Goal: Contribute content: Add original content to the website for others to see

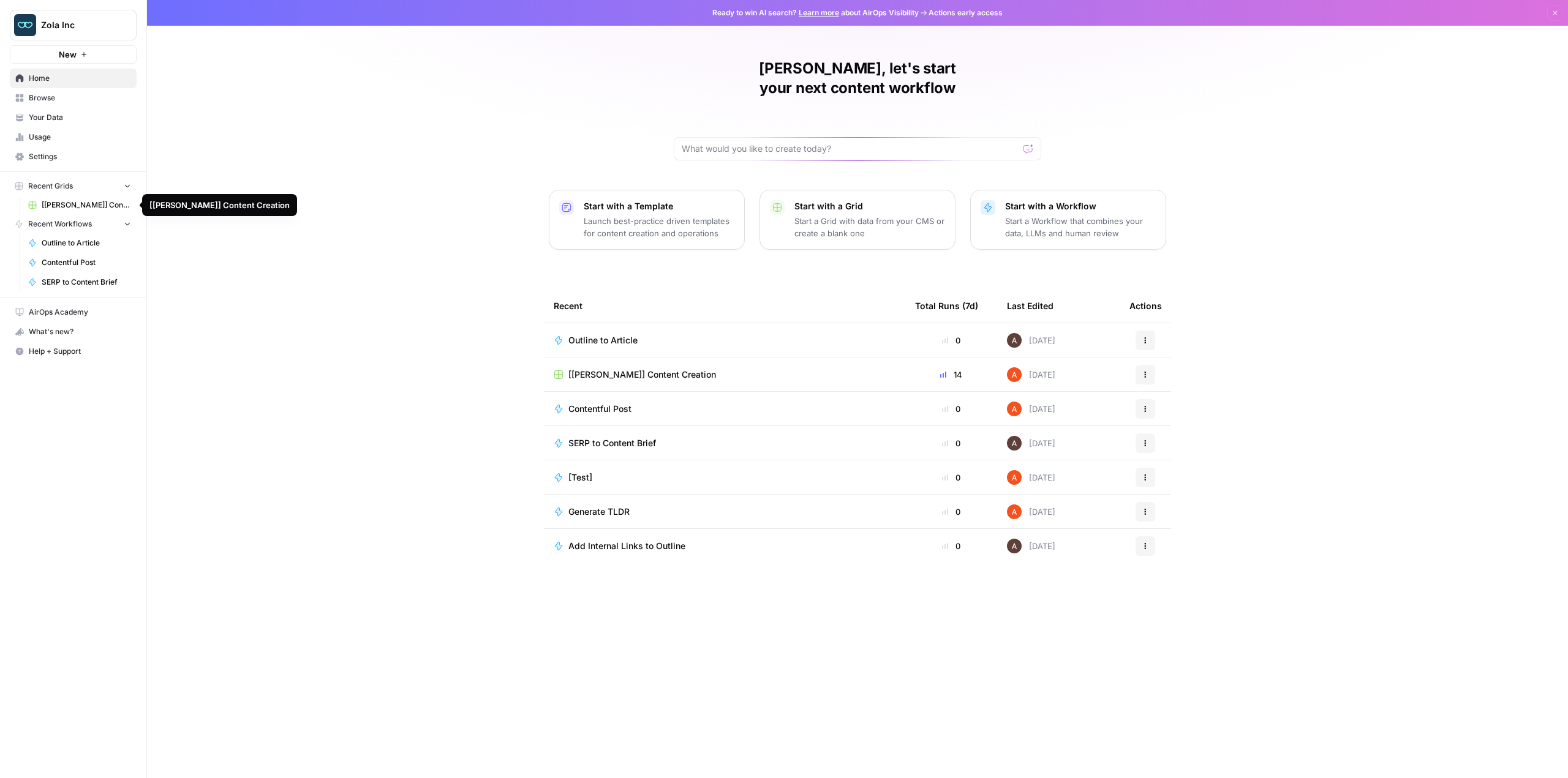
click at [104, 211] on link "[[PERSON_NAME]] Content Creation" at bounding box center [79, 205] width 114 height 19
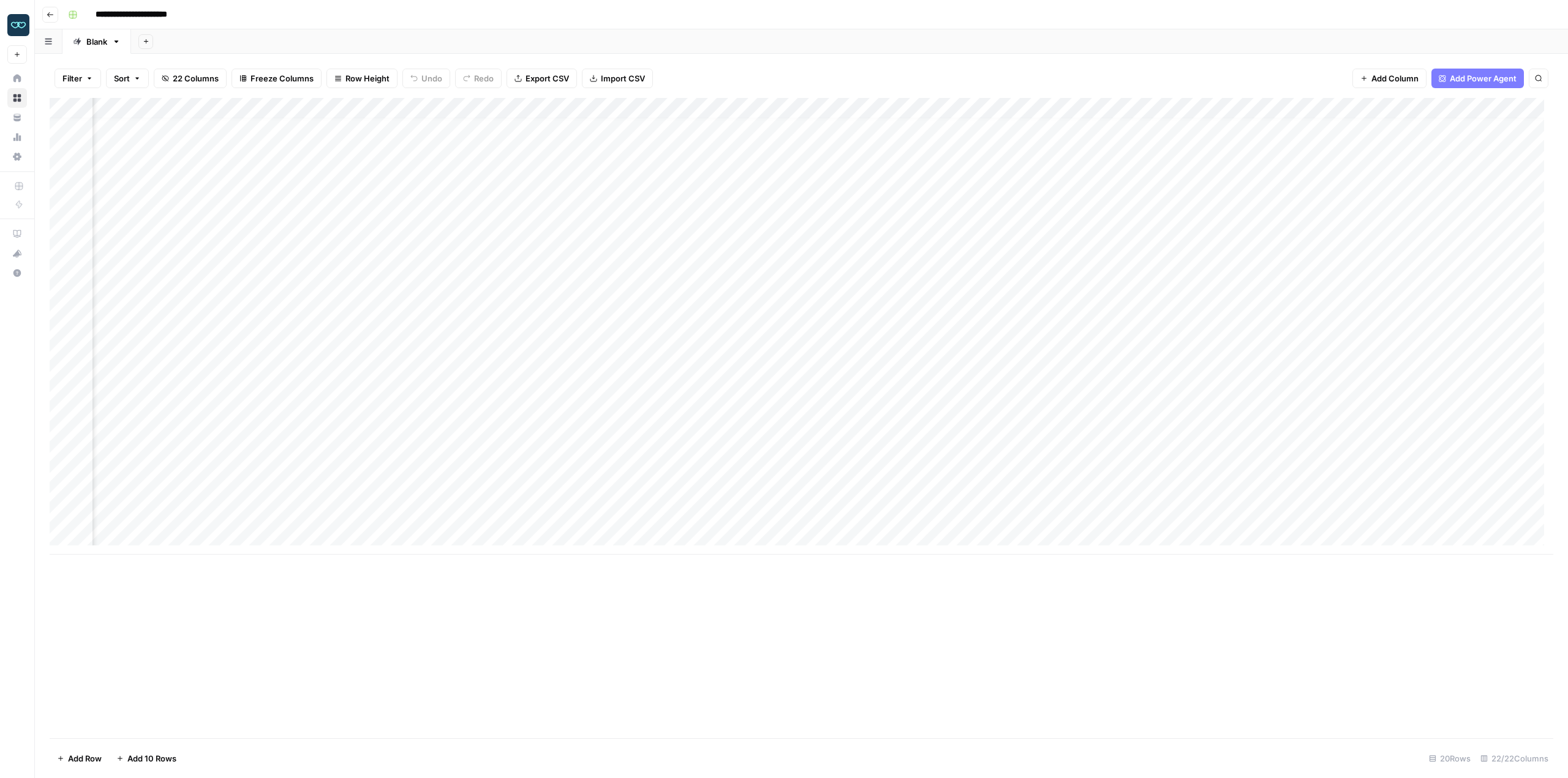
scroll to position [9, 866]
click at [778, 345] on div "Add Column" at bounding box center [801, 326] width 1504 height 457
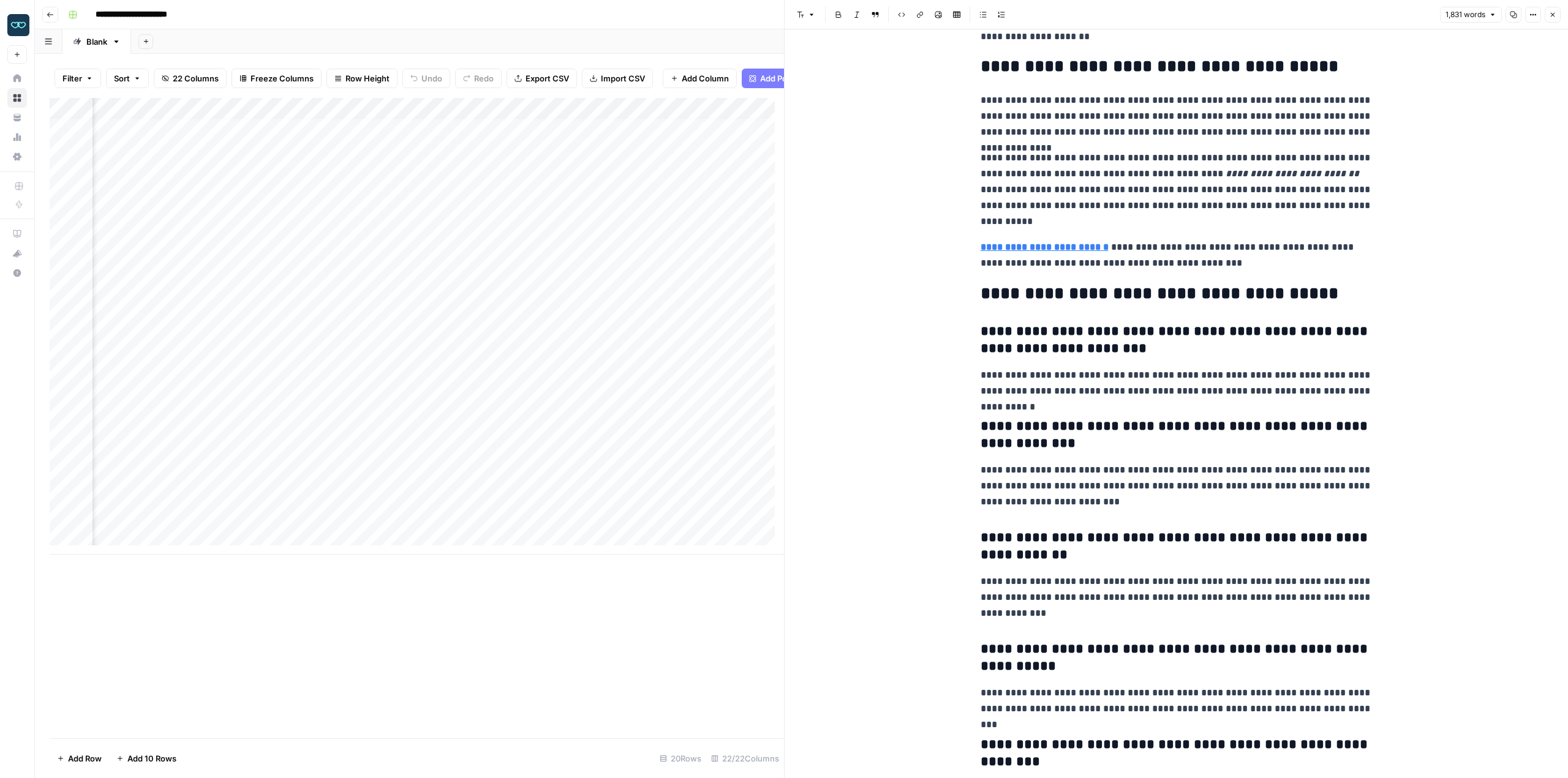
scroll to position [3628, 0]
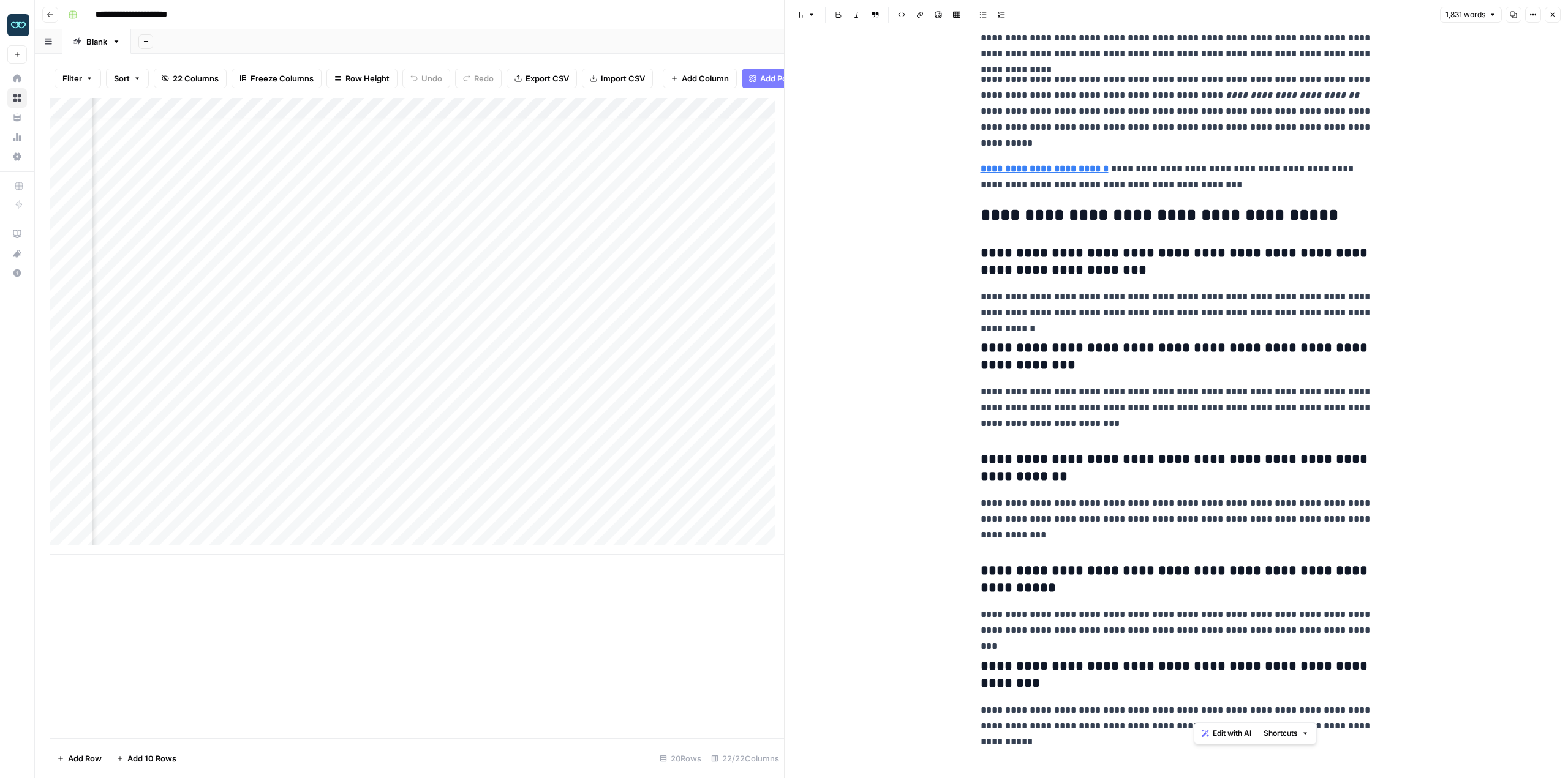
drag, startPoint x: 1385, startPoint y: 736, endPoint x: 1195, endPoint y: 626, distance: 219.5
click at [1330, 522] on p "**********" at bounding box center [1177, 519] width 392 height 48
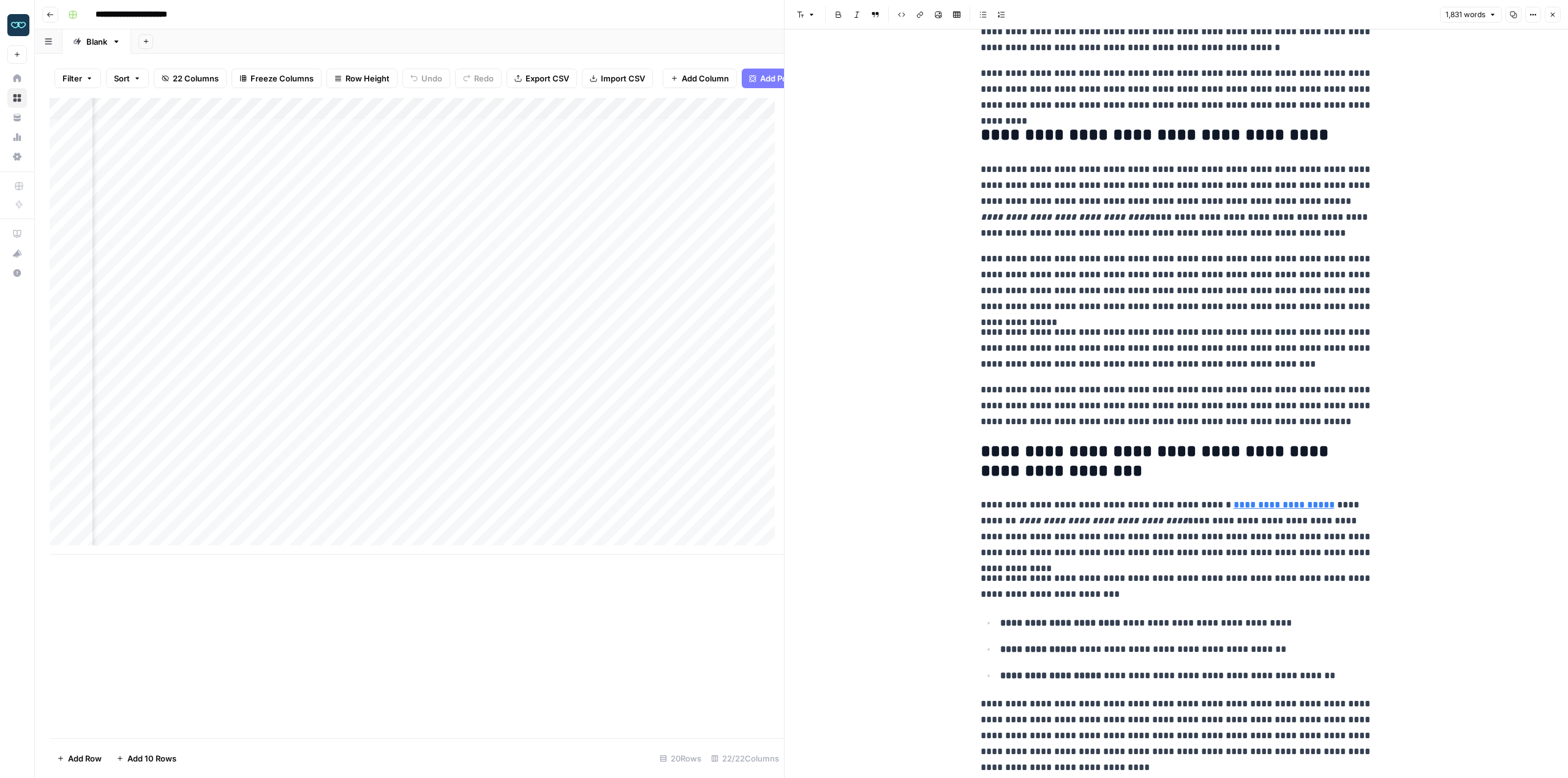
scroll to position [0, 0]
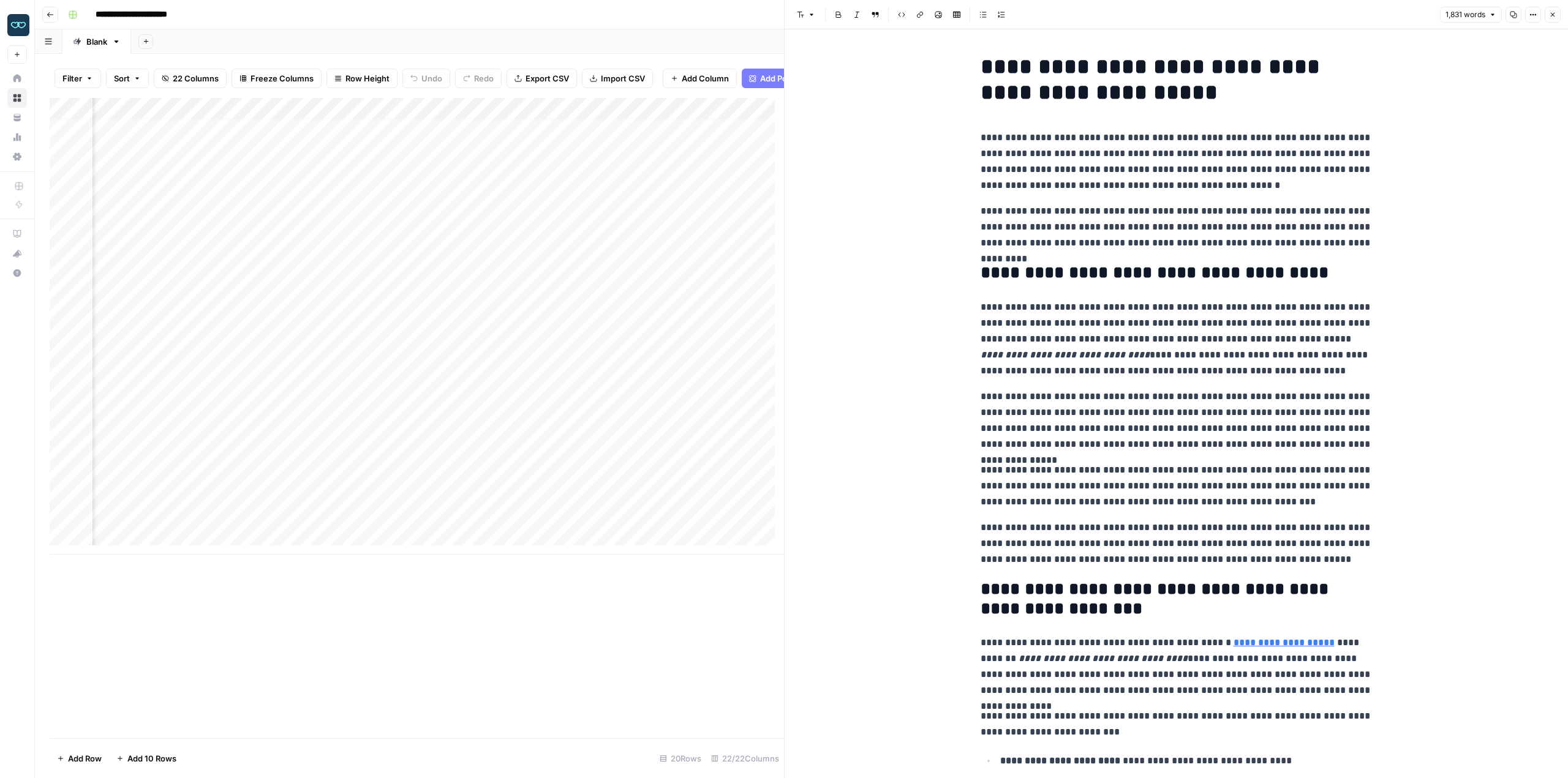
click at [1292, 392] on p "**********" at bounding box center [1177, 420] width 392 height 64
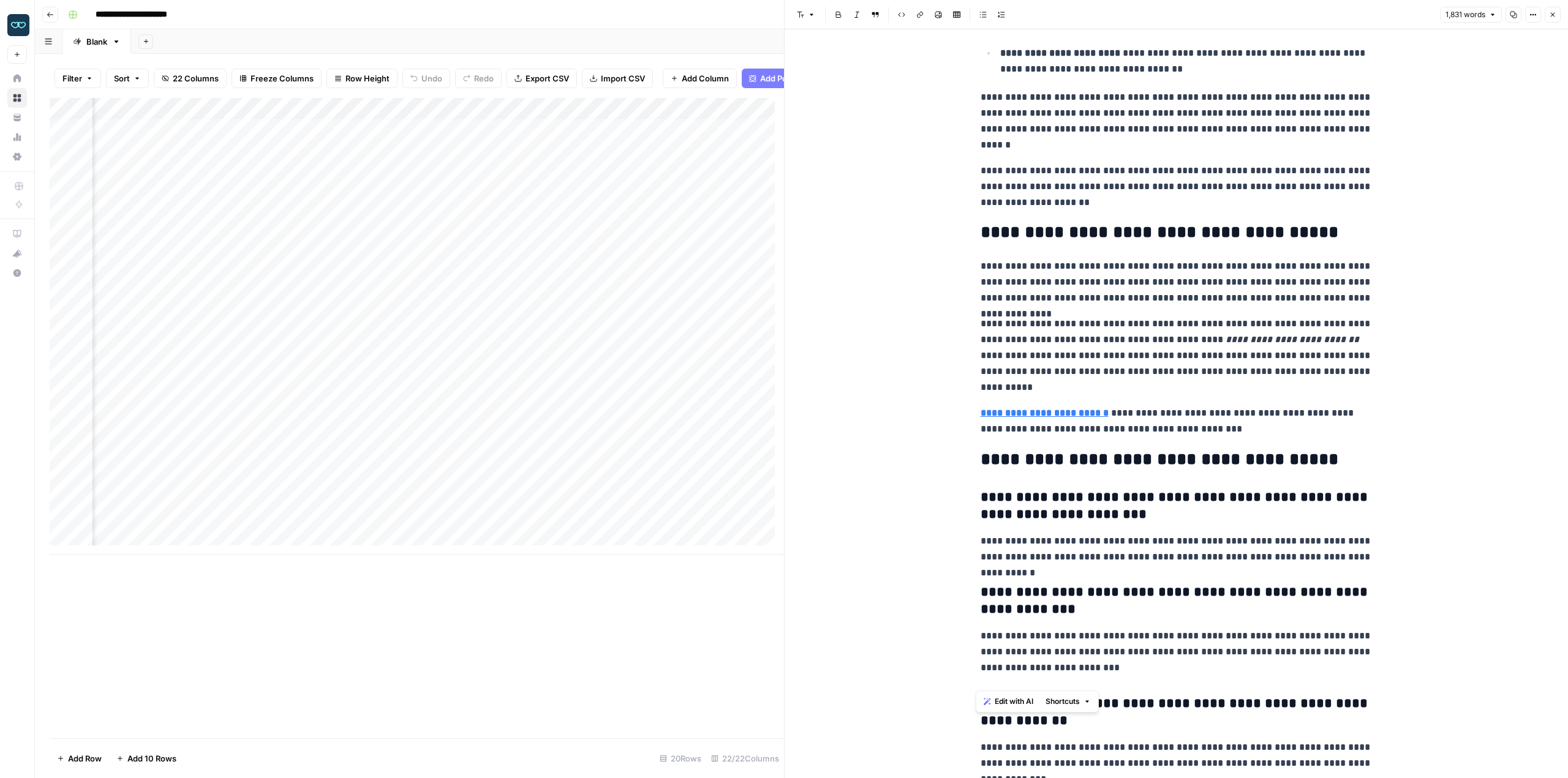
scroll to position [3628, 0]
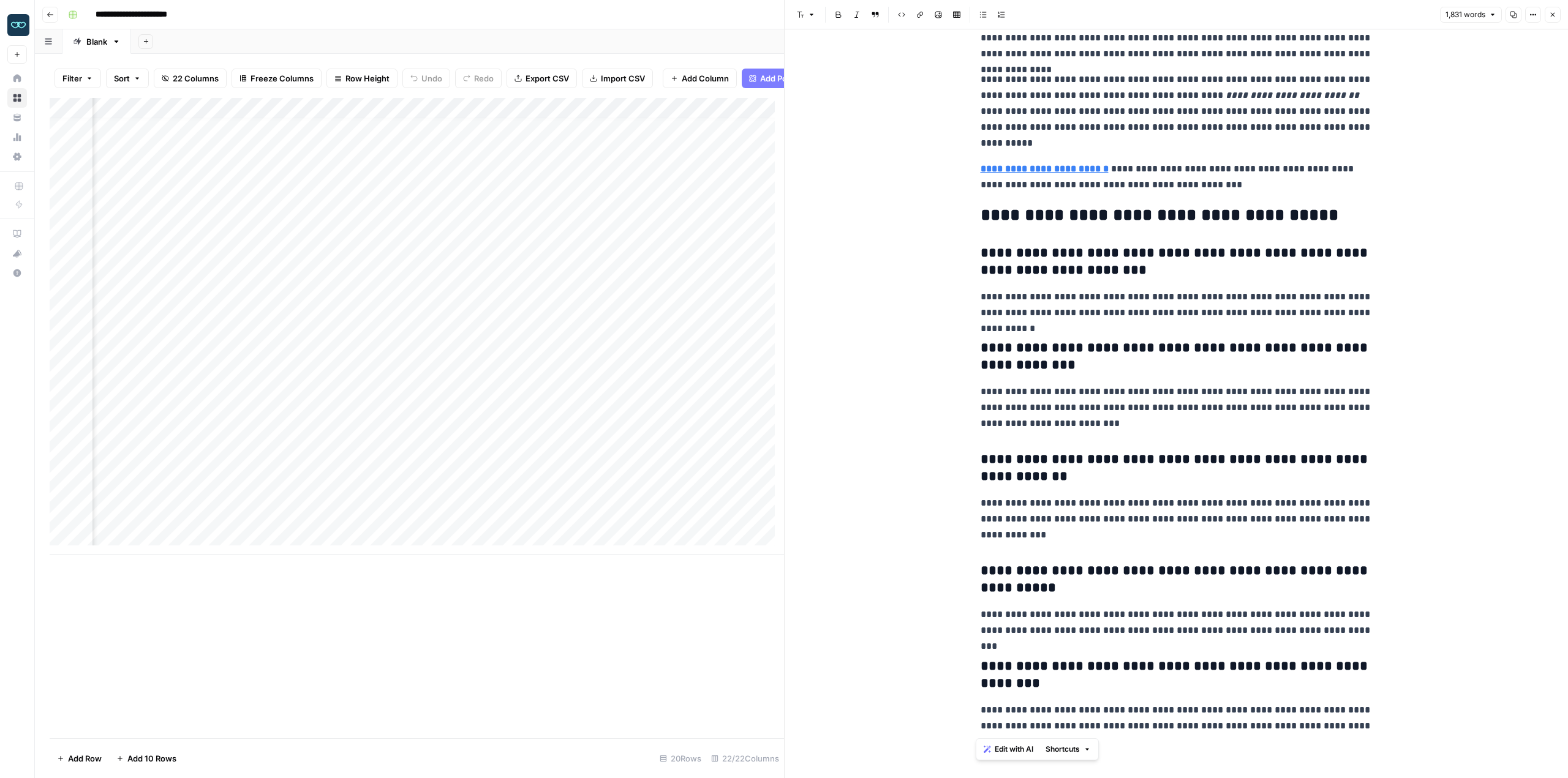
drag, startPoint x: 981, startPoint y: 68, endPoint x: 1409, endPoint y: 807, distance: 854.0
click at [1409, 778] on html "**********" at bounding box center [784, 389] width 1568 height 778
copy div "**********"
click at [693, 350] on div "Add Column" at bounding box center [417, 326] width 735 height 457
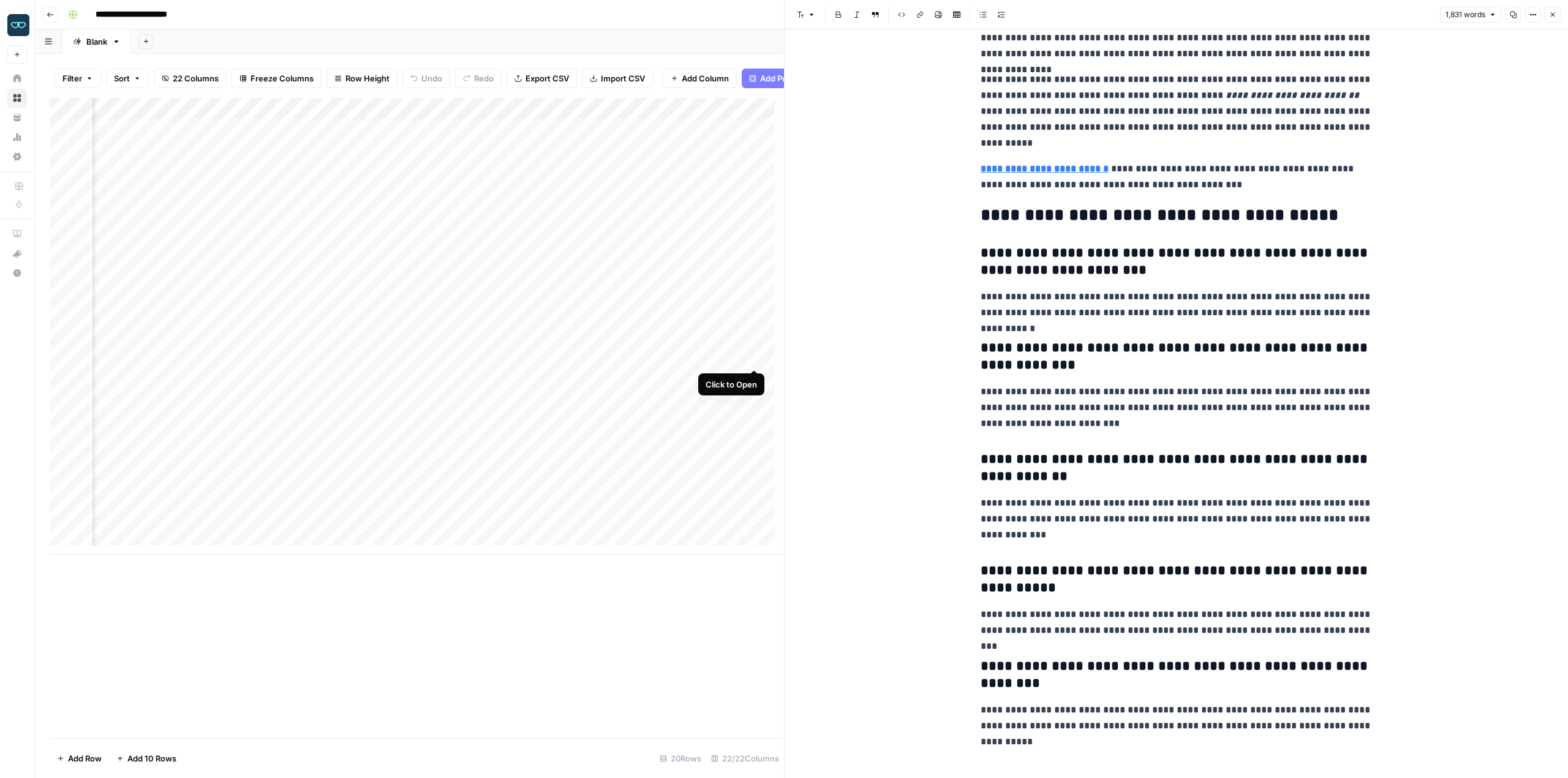
click at [749, 354] on div "Add Column" at bounding box center [417, 326] width 735 height 457
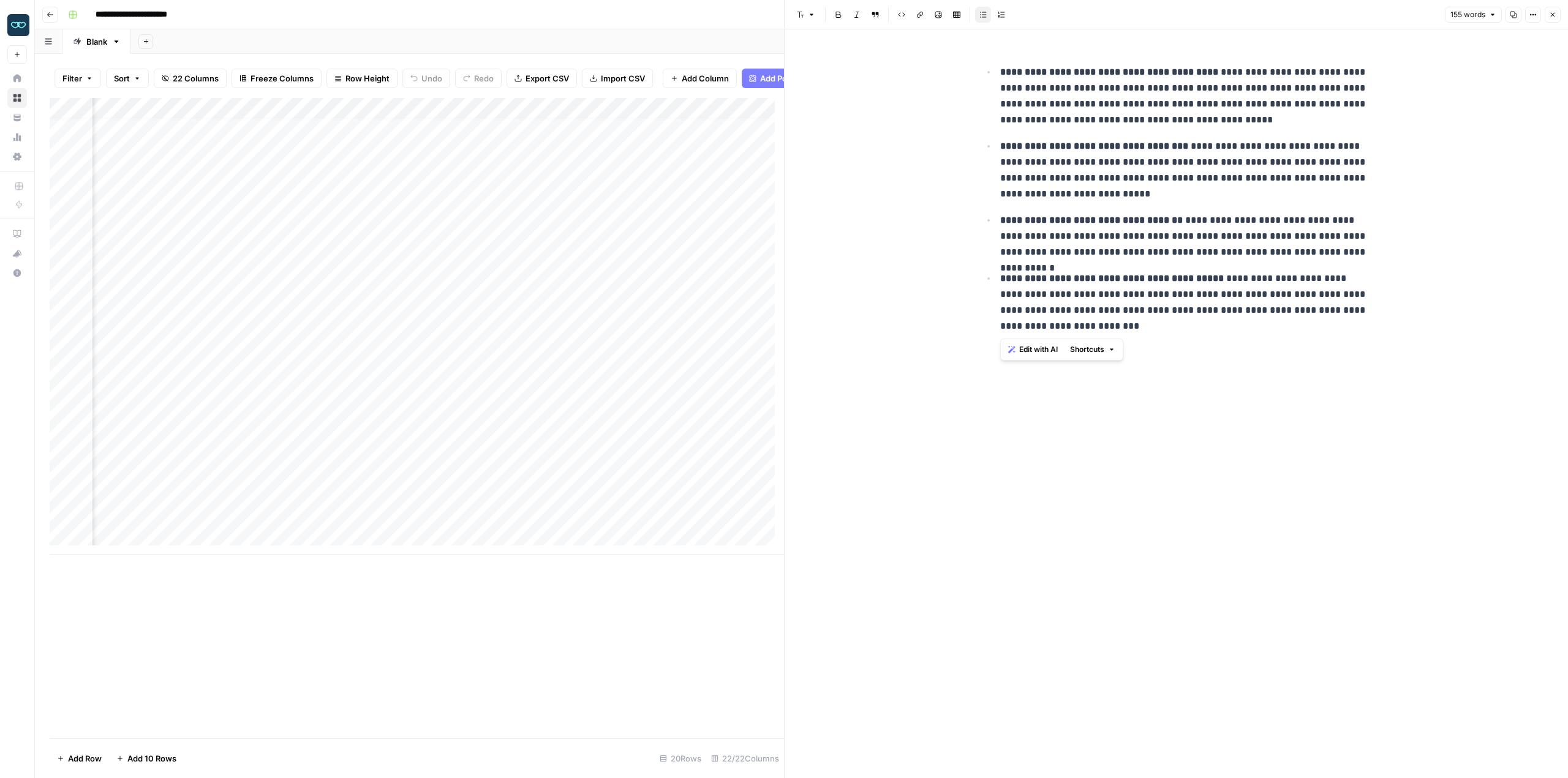
drag, startPoint x: 1096, startPoint y: 341, endPoint x: 984, endPoint y: 91, distance: 273.9
click at [967, 71] on div "**********" at bounding box center [1176, 404] width 783 height 749
drag, startPoint x: 1552, startPoint y: 14, endPoint x: 1545, endPoint y: 40, distance: 26.9
click at [1552, 14] on icon "button" at bounding box center [1553, 15] width 4 height 4
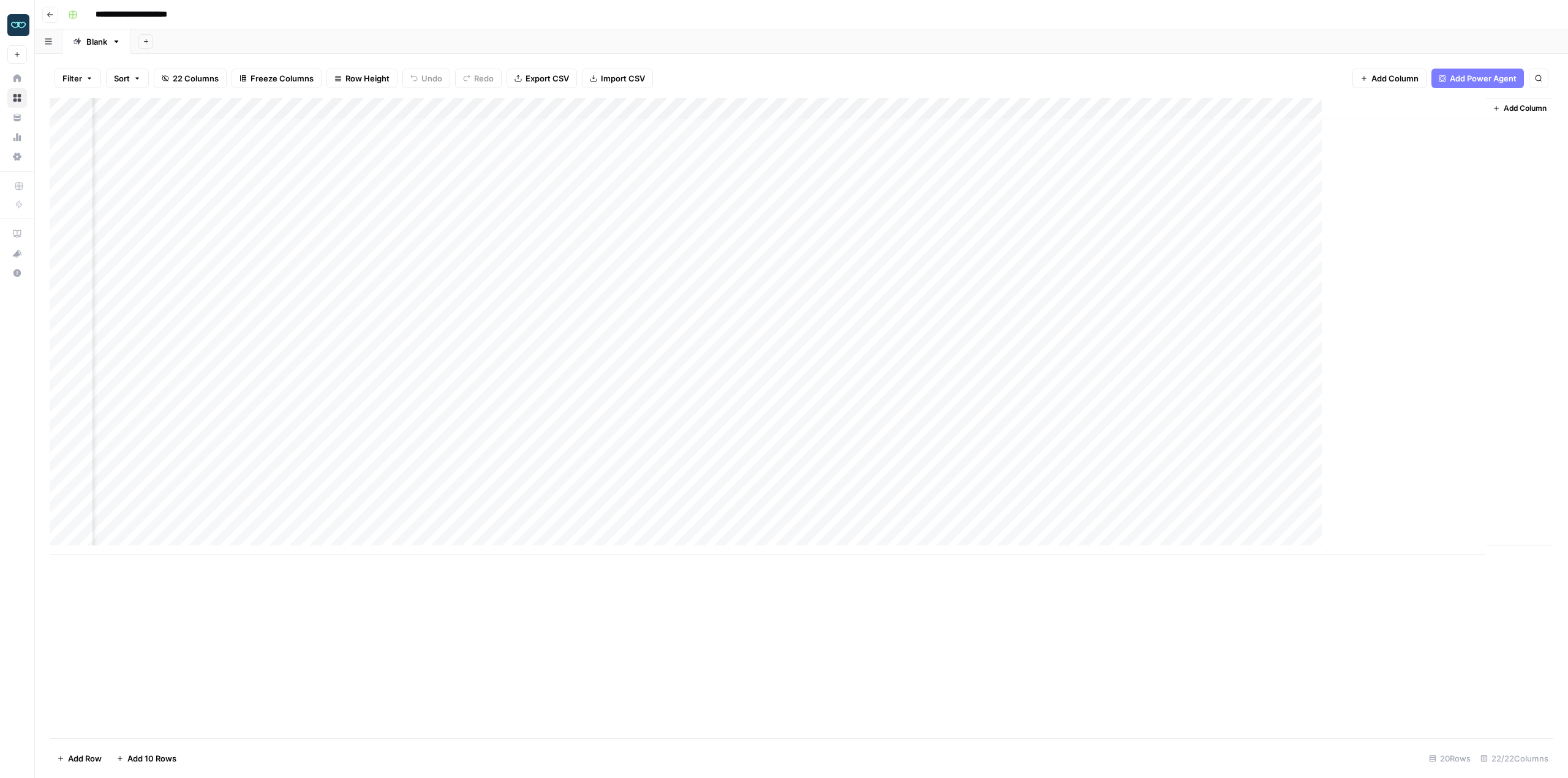
scroll to position [9, 1060]
click at [577, 364] on div "Add Column" at bounding box center [801, 326] width 1504 height 457
drag, startPoint x: 592, startPoint y: 369, endPoint x: 659, endPoint y: 368, distance: 67.0
click at [592, 369] on div "Add Column" at bounding box center [801, 326] width 1504 height 457
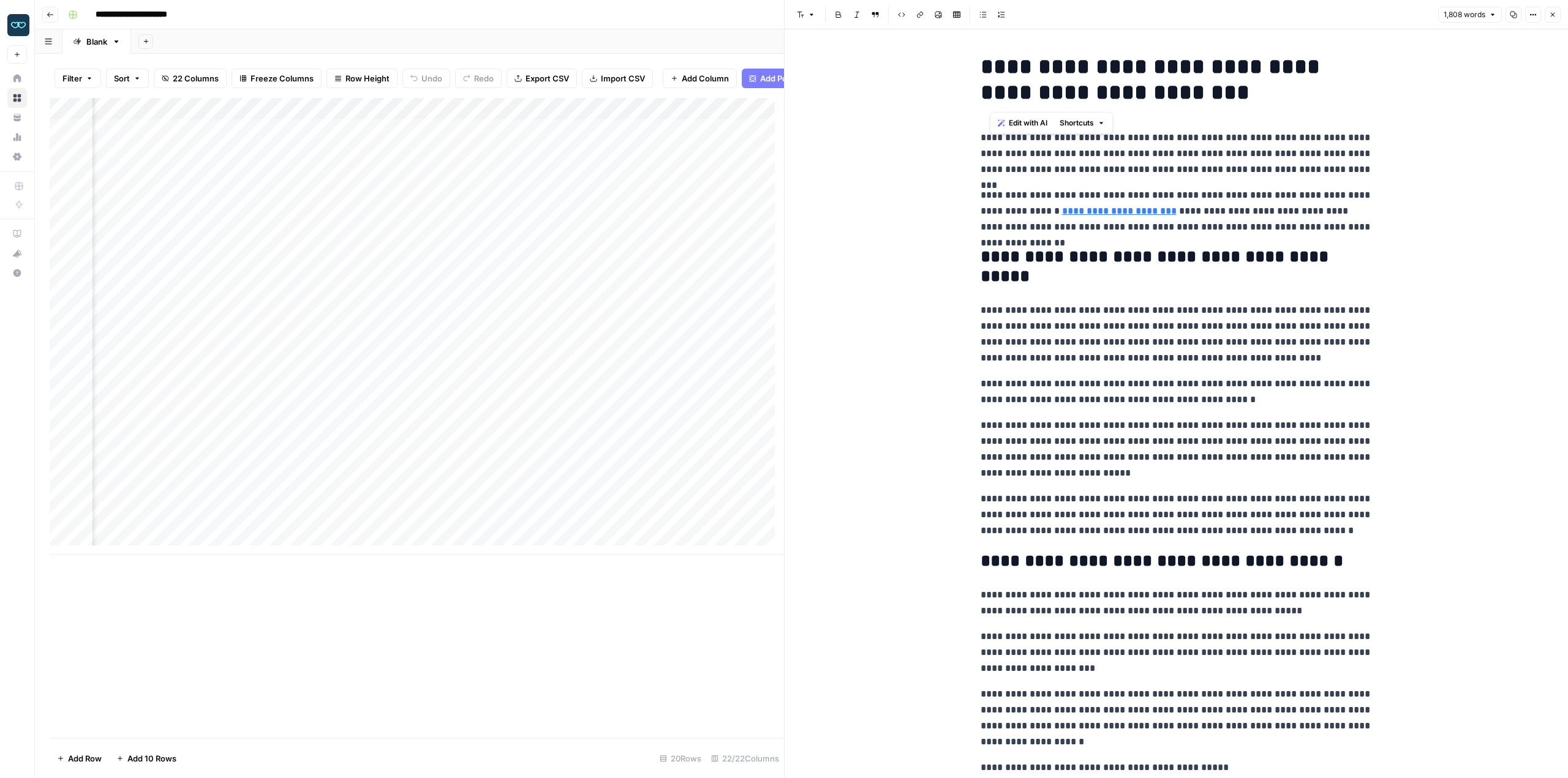
drag, startPoint x: 988, startPoint y: 66, endPoint x: 1035, endPoint y: 97, distance: 56.3
click at [1041, 97] on h1 "**********" at bounding box center [1177, 79] width 392 height 52
click at [981, 87] on h1 "**********" at bounding box center [1177, 79] width 392 height 52
drag, startPoint x: 974, startPoint y: 69, endPoint x: 1007, endPoint y: 114, distance: 55.8
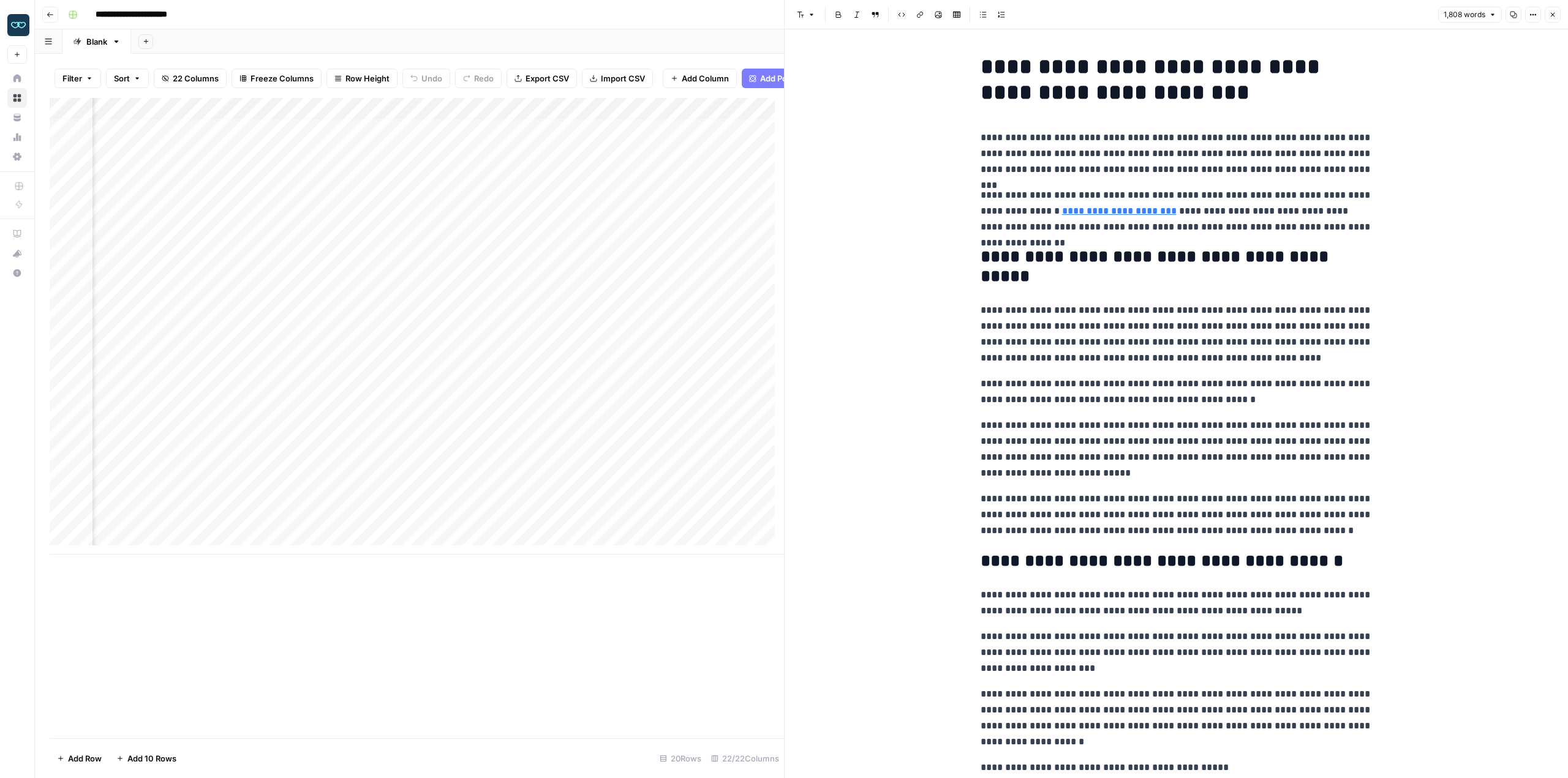
click at [1047, 359] on p "**********" at bounding box center [1177, 334] width 392 height 64
click at [417, 374] on div "Add Column" at bounding box center [417, 326] width 735 height 457
click at [433, 379] on div "Add Column" at bounding box center [417, 326] width 735 height 457
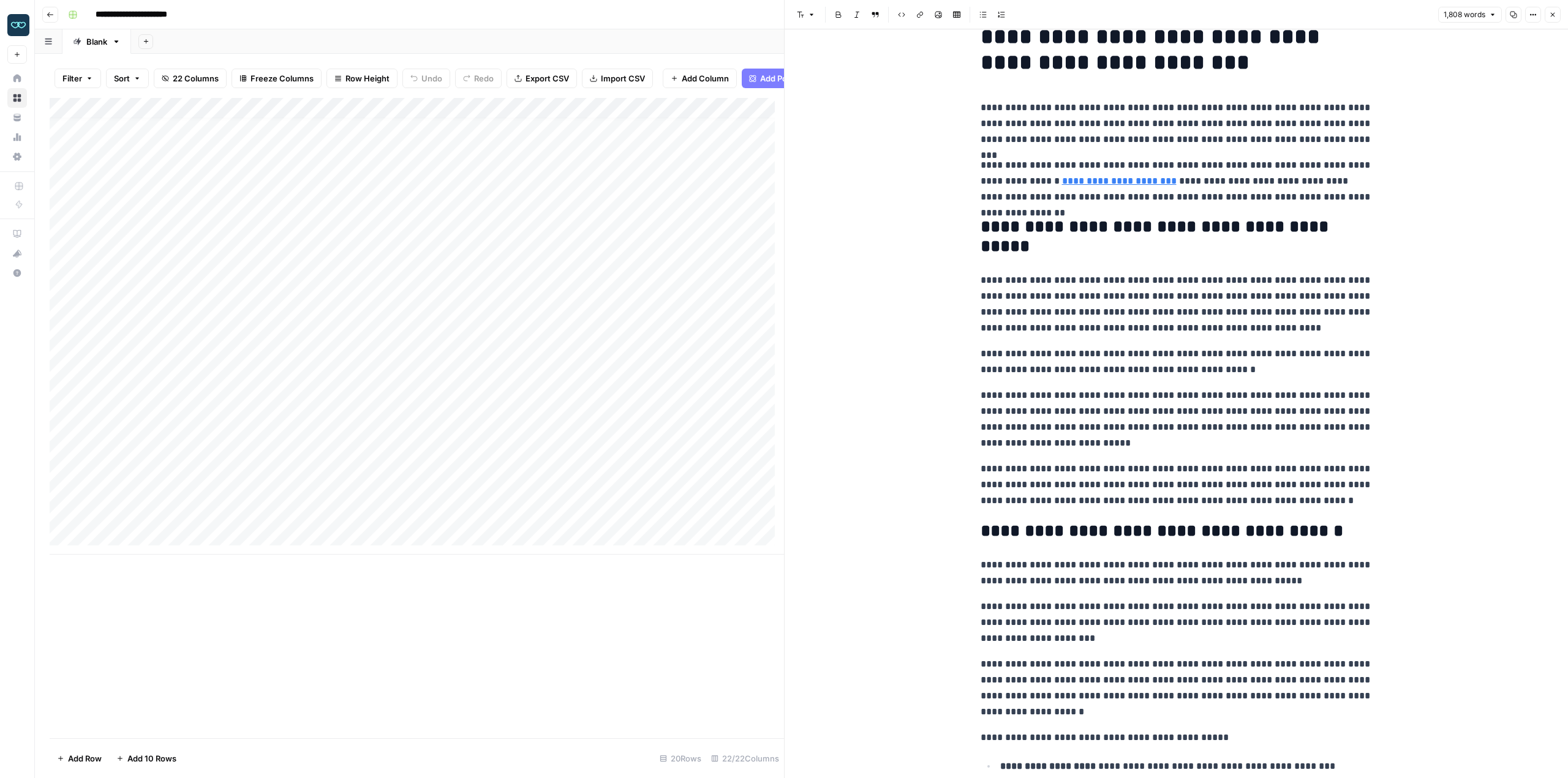
scroll to position [0, 0]
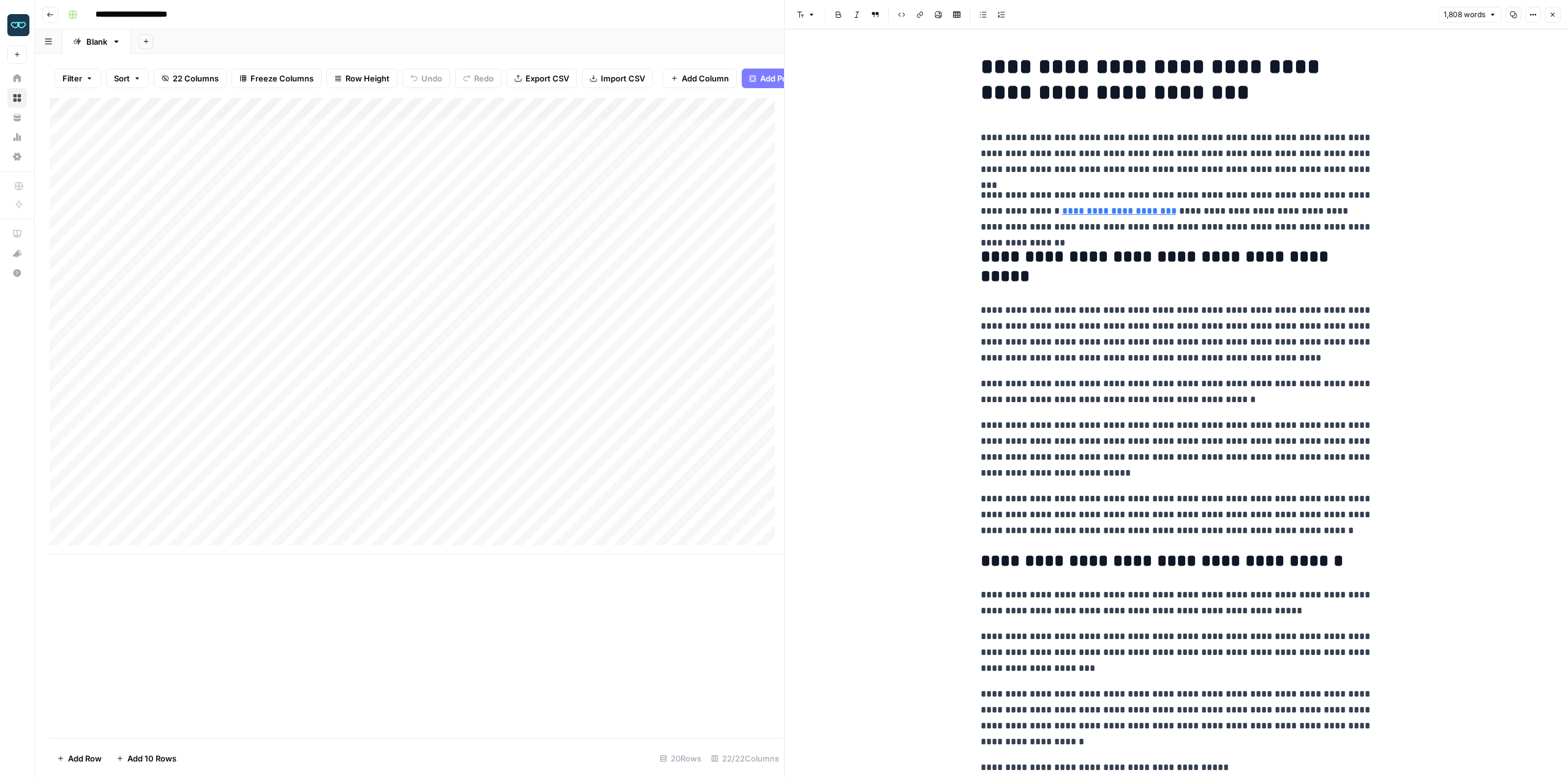
click at [685, 397] on div "Add Column" at bounding box center [417, 326] width 735 height 457
click at [758, 401] on div "Add Column" at bounding box center [417, 326] width 735 height 457
click at [240, 374] on div "Add Column" at bounding box center [417, 326] width 735 height 457
click at [284, 376] on div "Add Column" at bounding box center [417, 326] width 735 height 457
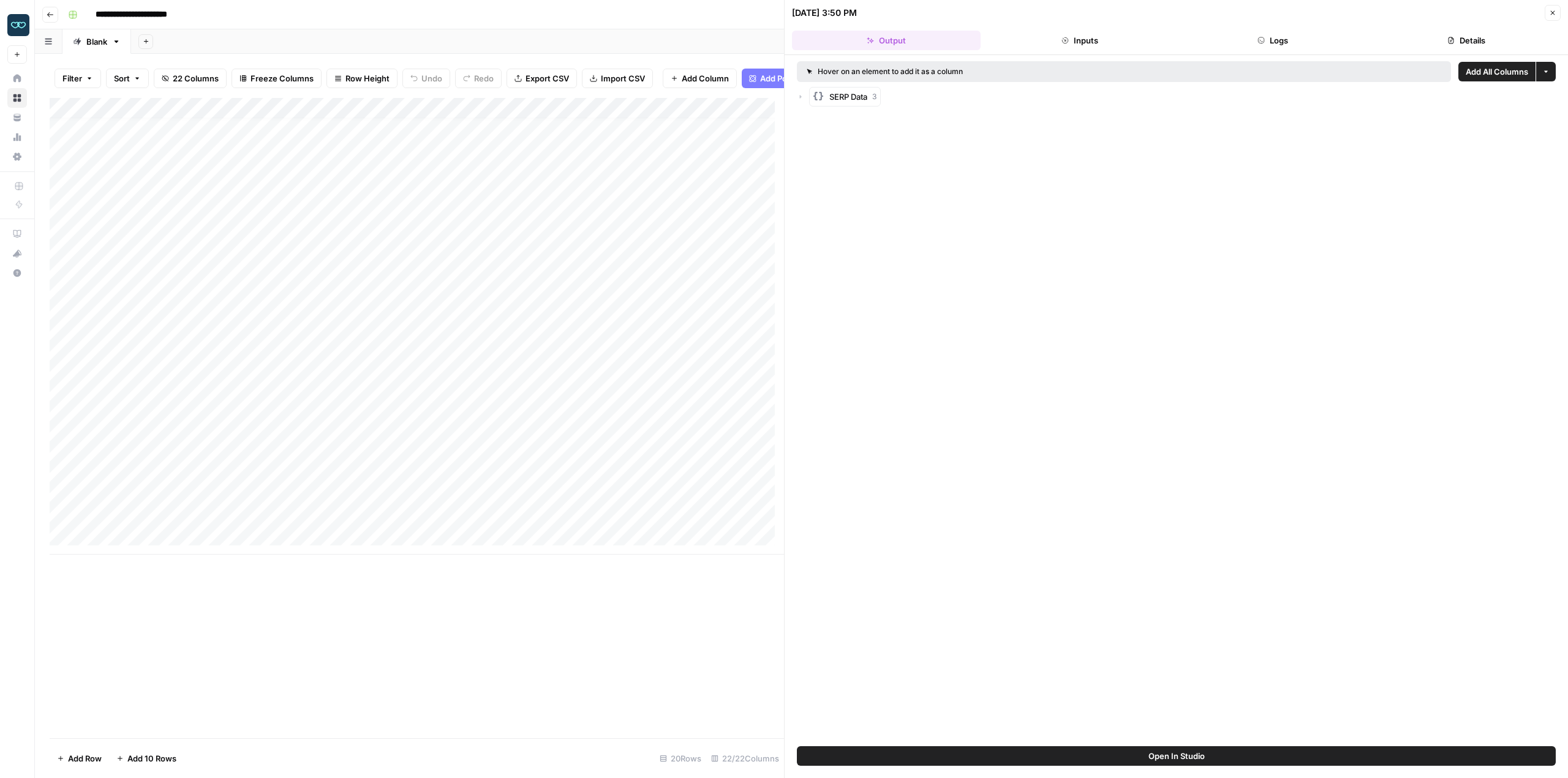
click at [1070, 38] on button "Inputs" at bounding box center [1080, 40] width 189 height 19
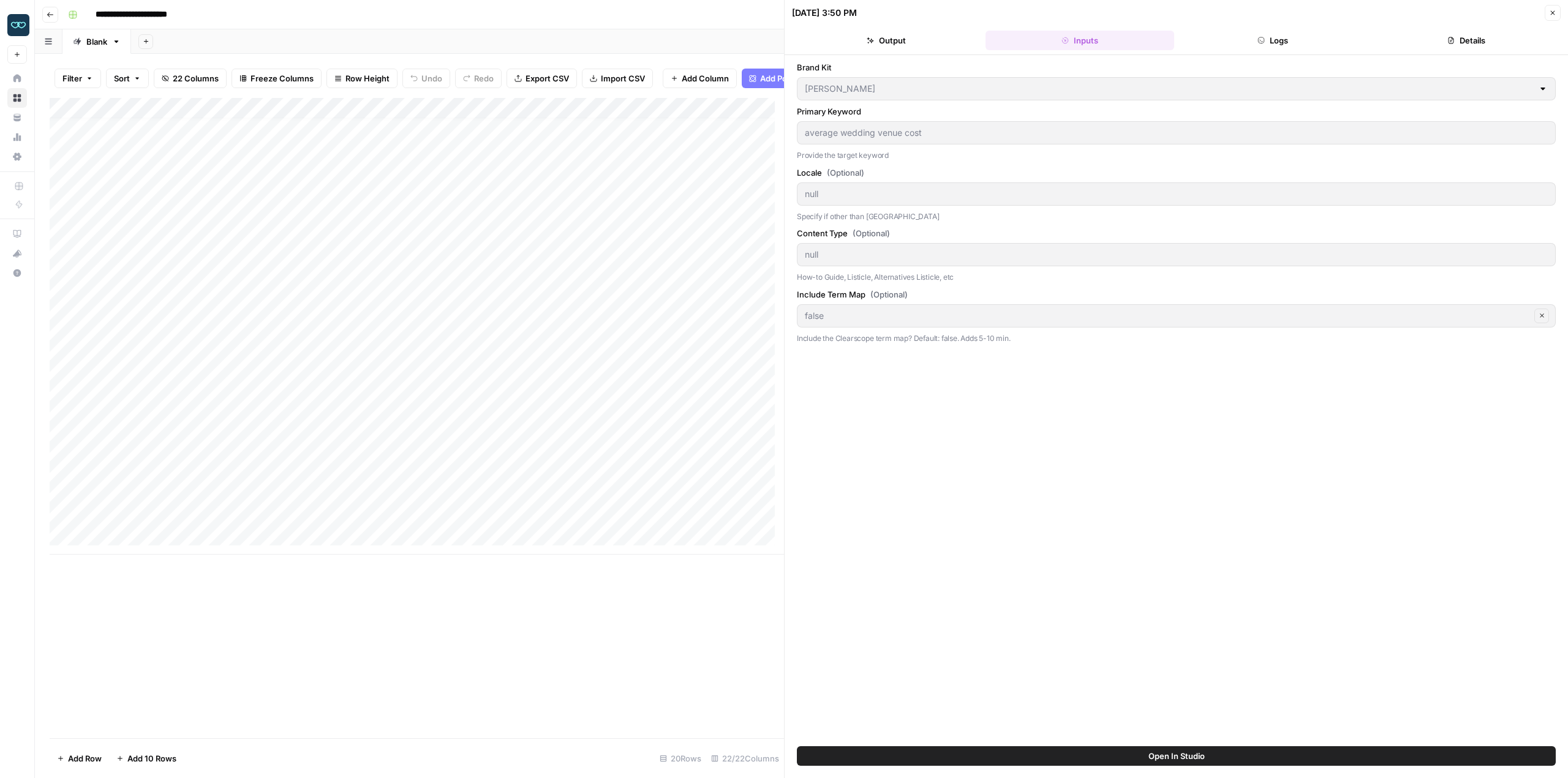
click at [525, 370] on div "Add Column" at bounding box center [417, 326] width 735 height 457
click at [576, 376] on div "Add Column" at bounding box center [417, 326] width 735 height 457
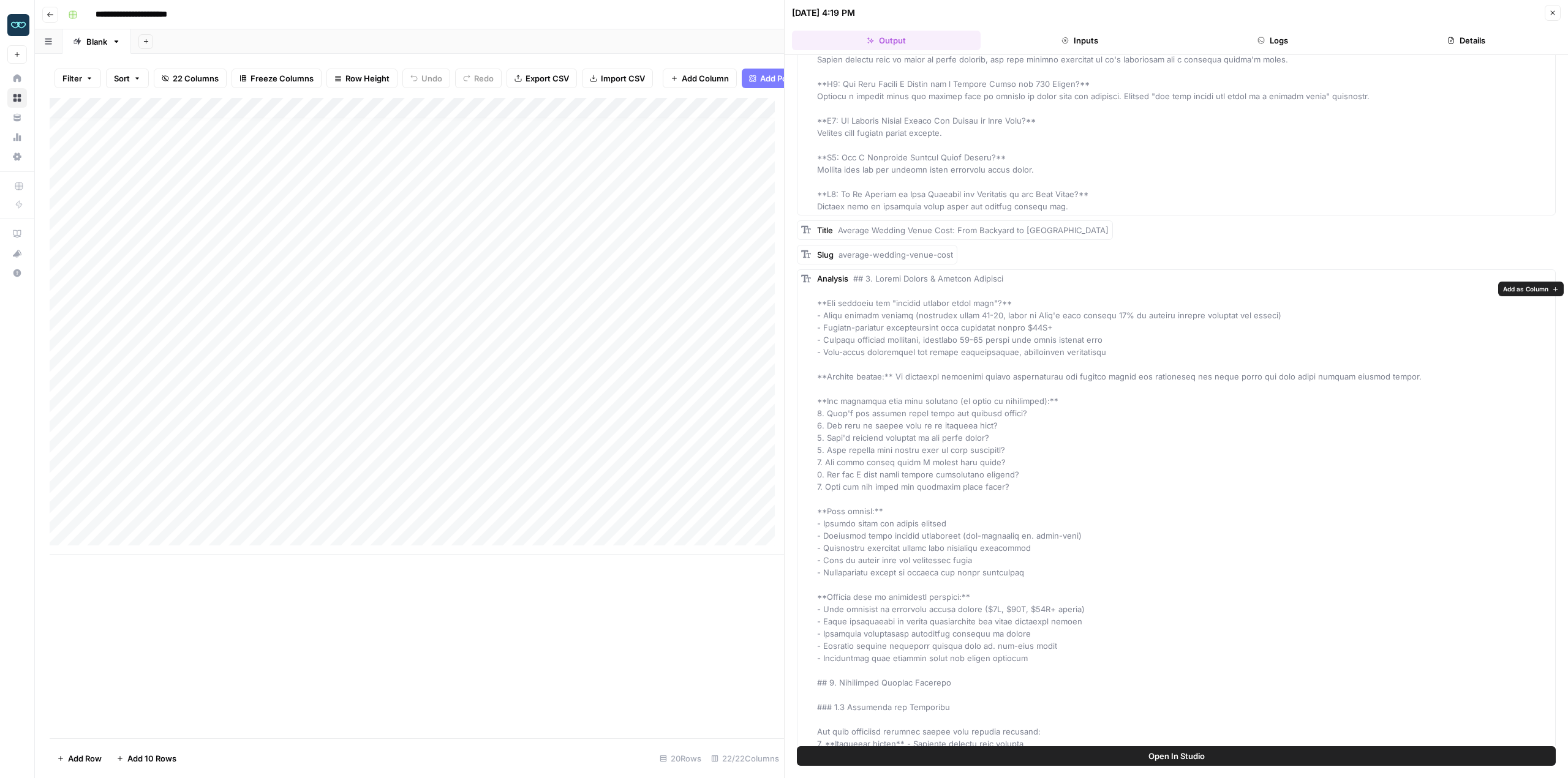
scroll to position [1469, 0]
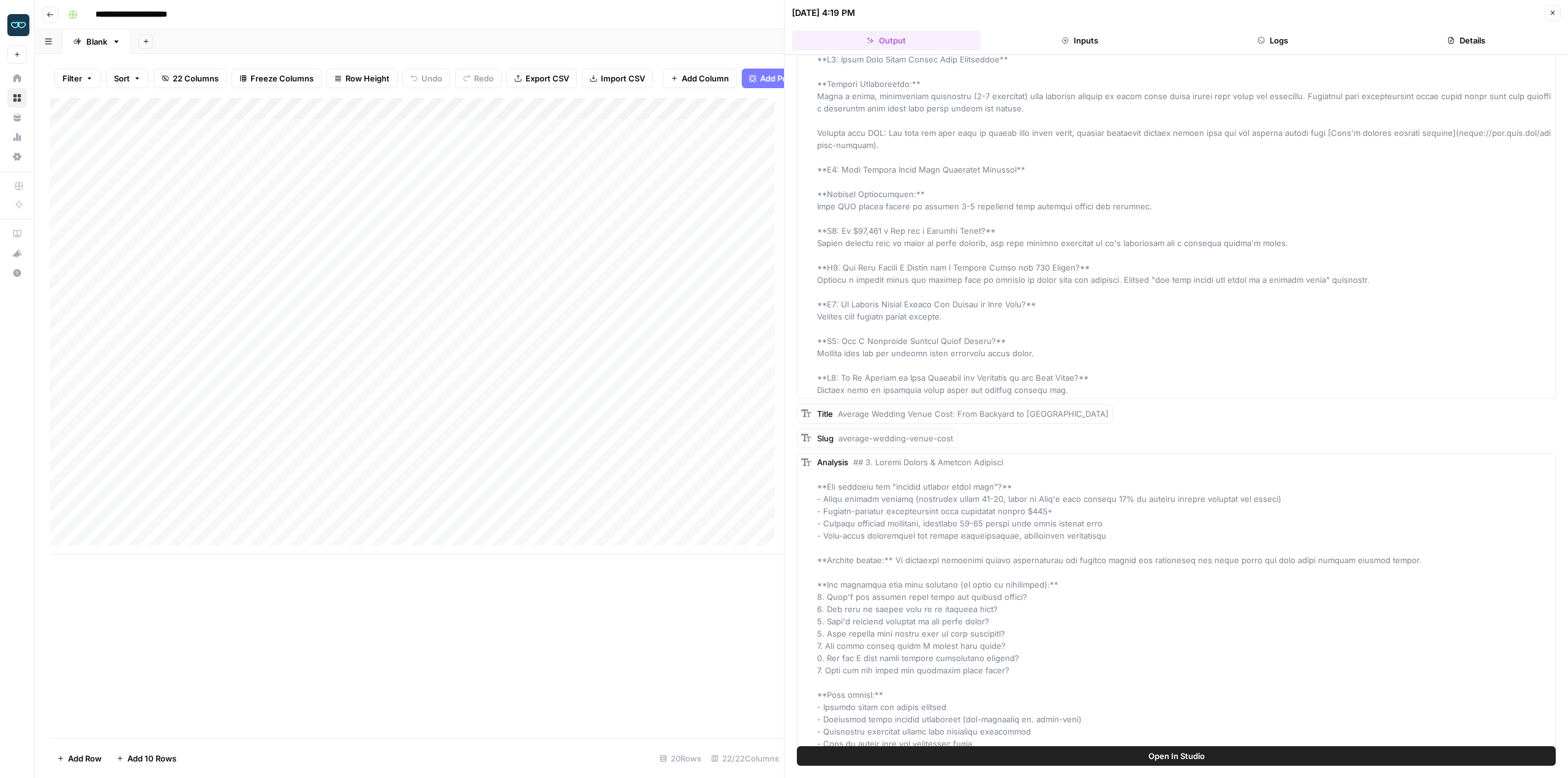
click at [919, 415] on span "Average Wedding Venue Cost: From Backyard to [GEOGRAPHIC_DATA]" at bounding box center [973, 414] width 271 height 10
click at [1040, 412] on span "Average Wedding Venue Cost: From Backyard to [GEOGRAPHIC_DATA]" at bounding box center [973, 414] width 271 height 10
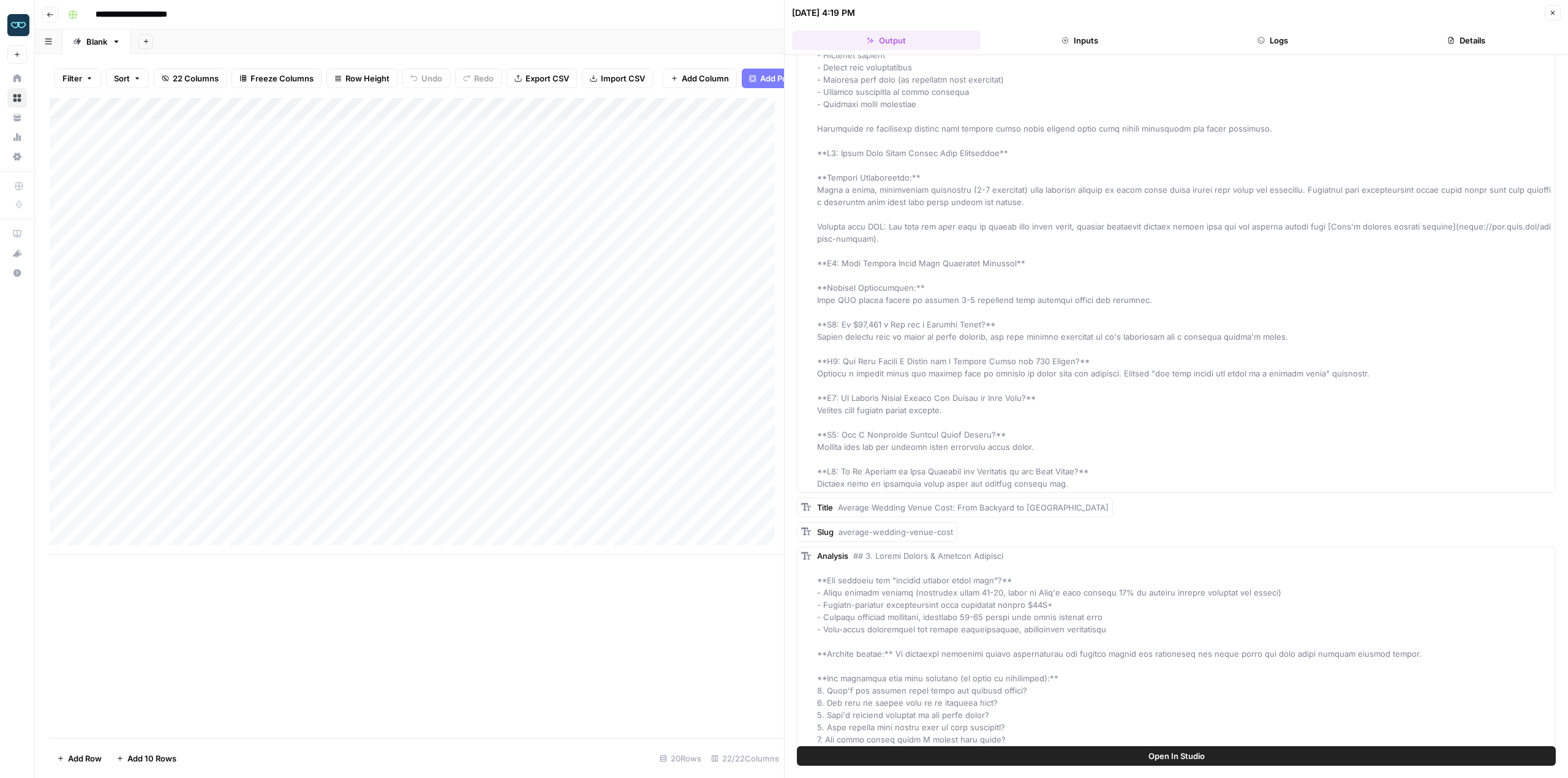
scroll to position [1409, 0]
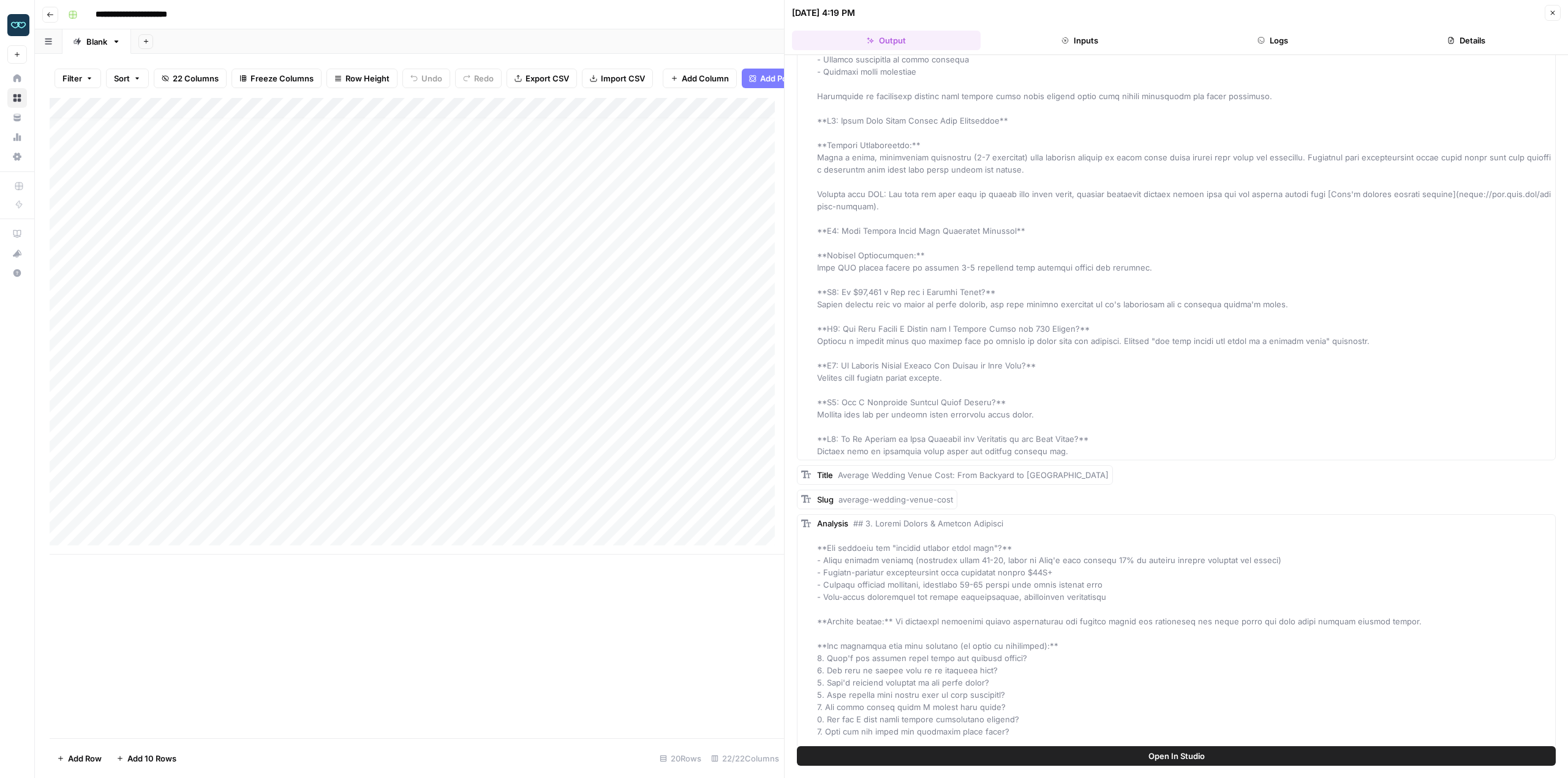
click at [941, 467] on div "Title Average Wedding Venue Cost: From Backyard to [GEOGRAPHIC_DATA]" at bounding box center [954, 475] width 316 height 19
click at [942, 472] on span "Average Wedding Venue Cost: From Backyard to [GEOGRAPHIC_DATA]" at bounding box center [973, 475] width 271 height 10
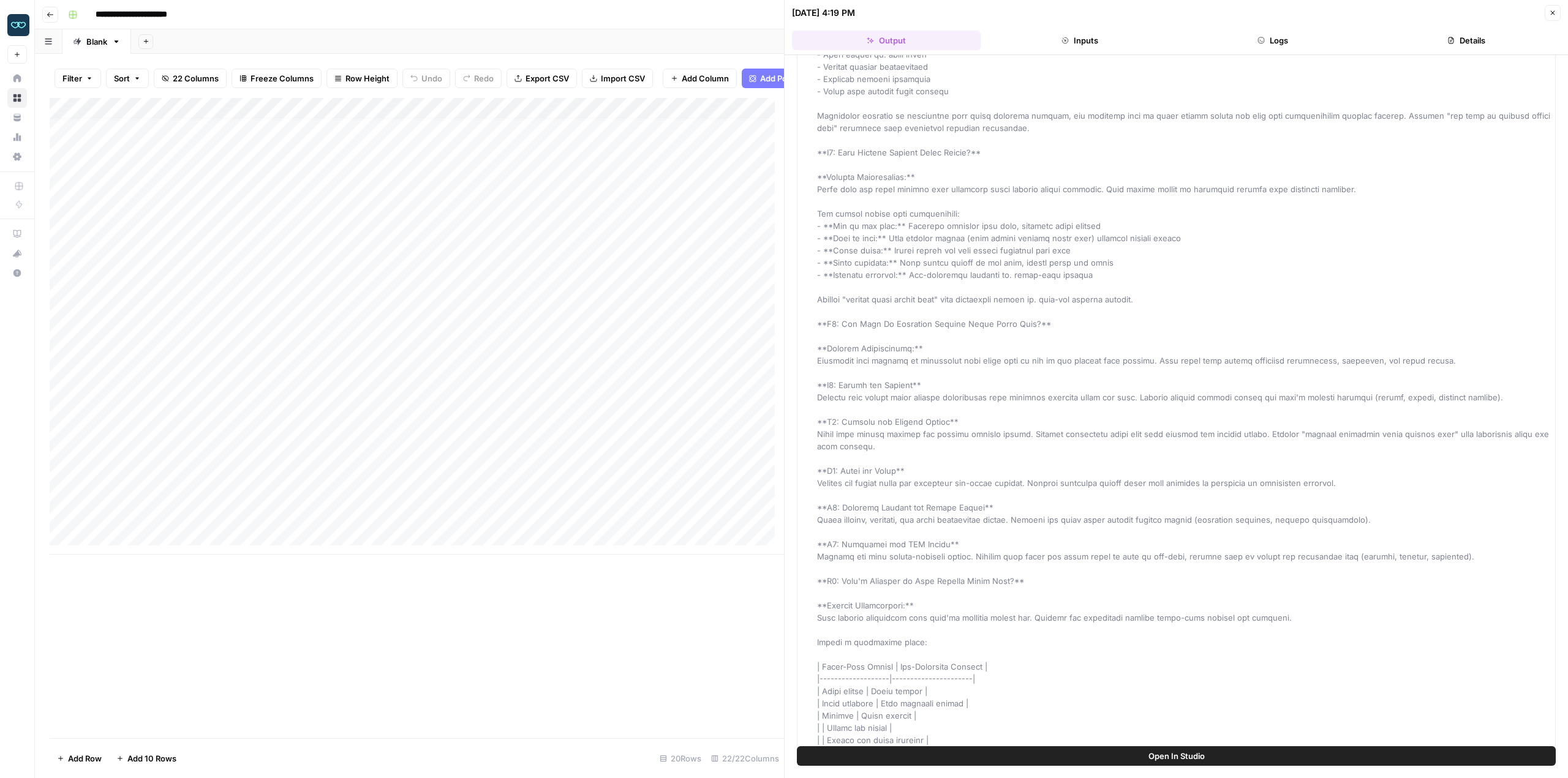
scroll to position [367, 0]
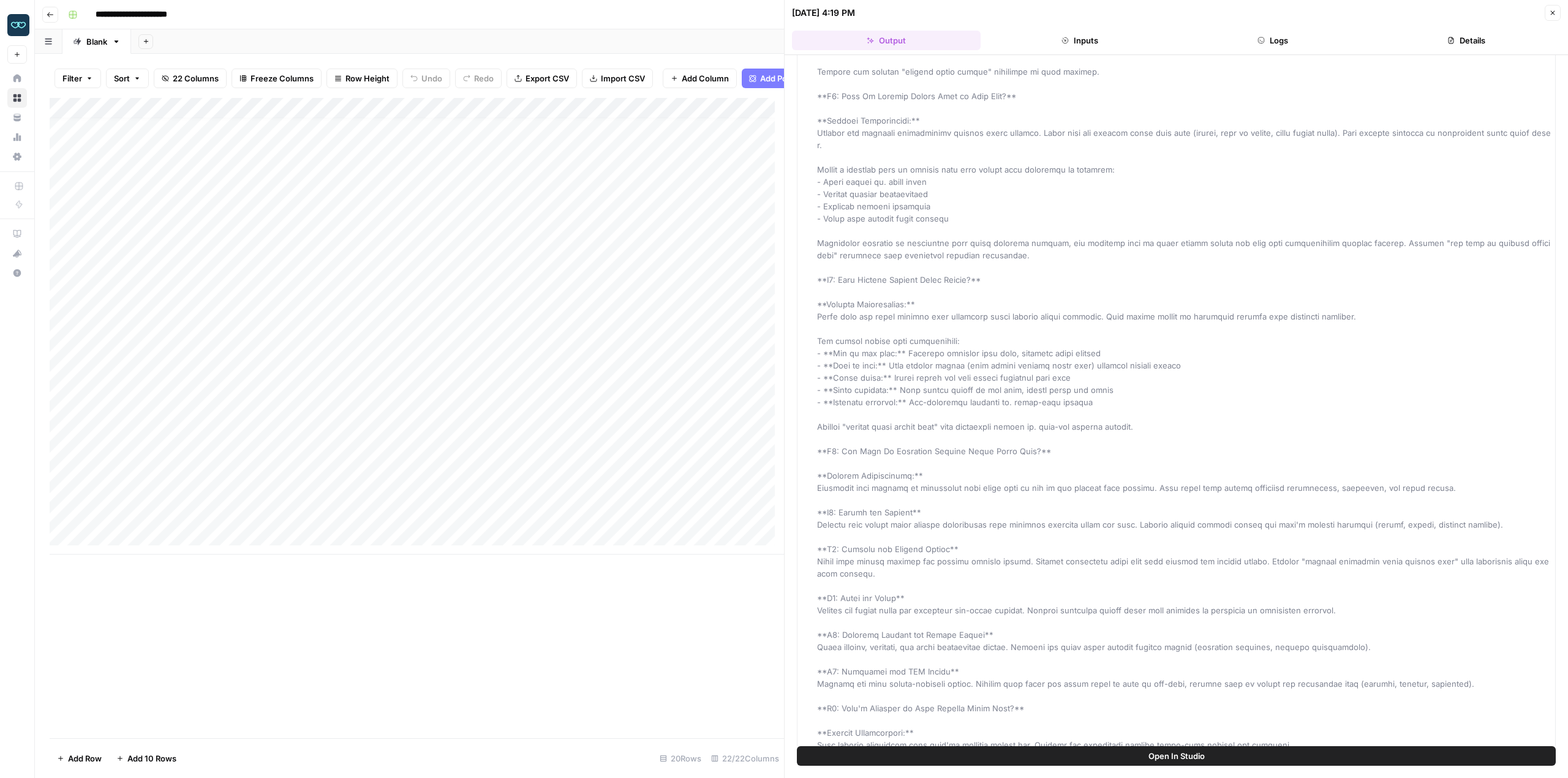
click at [1092, 42] on button "Inputs" at bounding box center [1080, 40] width 189 height 19
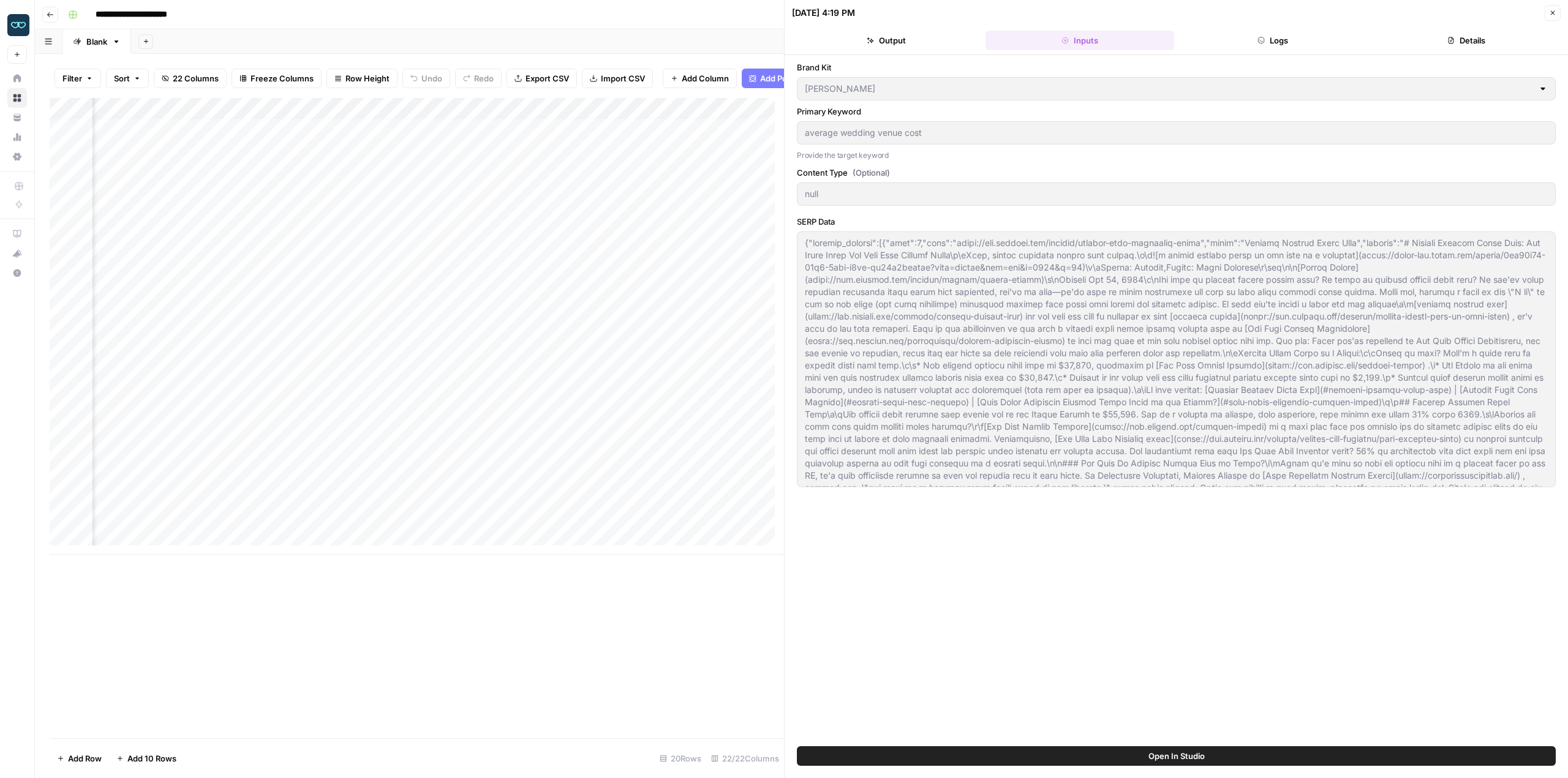
scroll to position [9, 361]
click at [417, 377] on div "Add Column" at bounding box center [417, 326] width 735 height 457
click at [417, 377] on textarea "**********" at bounding box center [499, 379] width 228 height 17
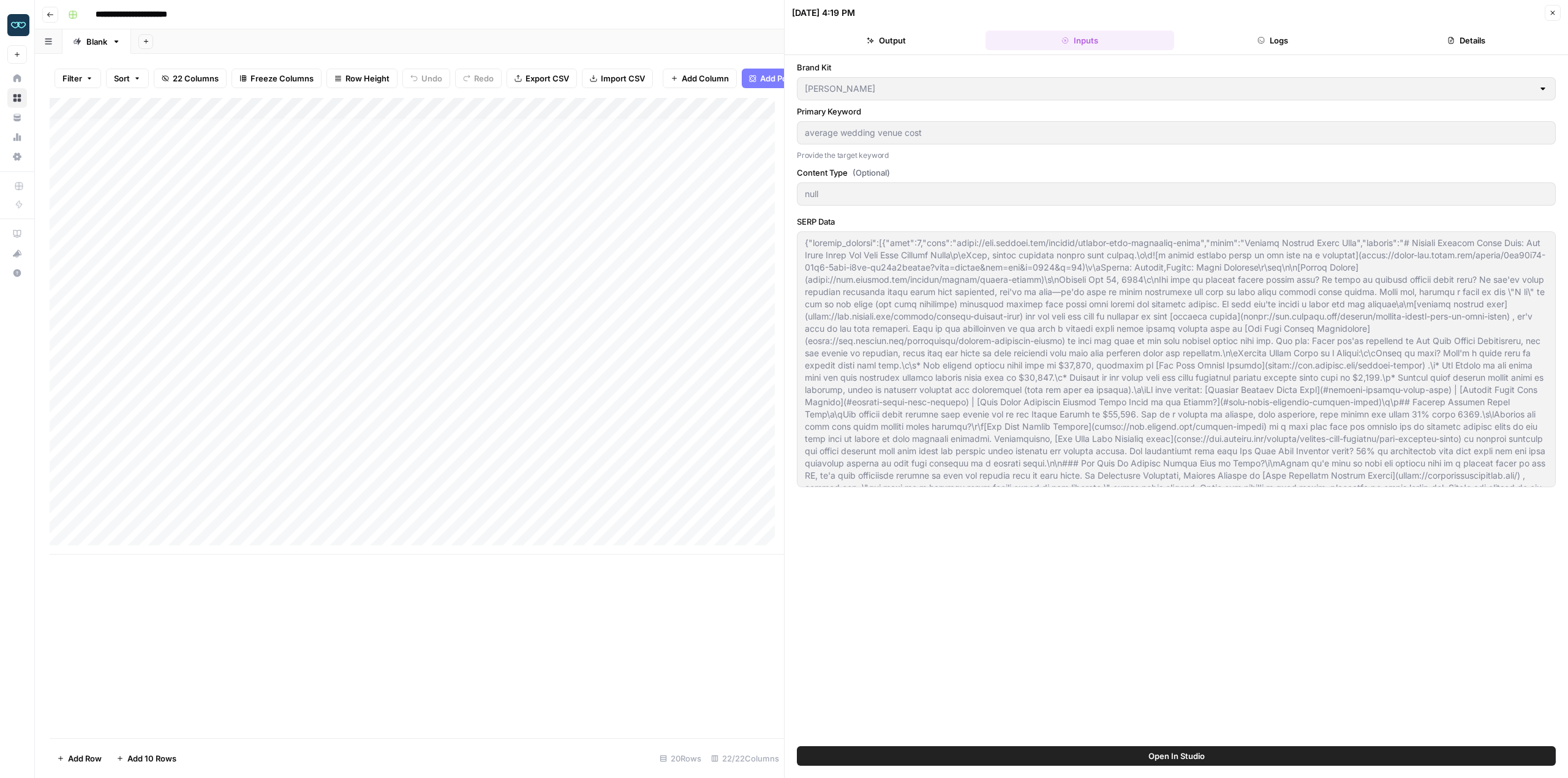
drag, startPoint x: 246, startPoint y: 375, endPoint x: 264, endPoint y: 369, distance: 19.0
click at [246, 375] on div "Add Column" at bounding box center [417, 326] width 735 height 457
drag, startPoint x: 284, startPoint y: 376, endPoint x: 359, endPoint y: 366, distance: 75.7
click at [284, 376] on div "Add Column" at bounding box center [417, 326] width 735 height 457
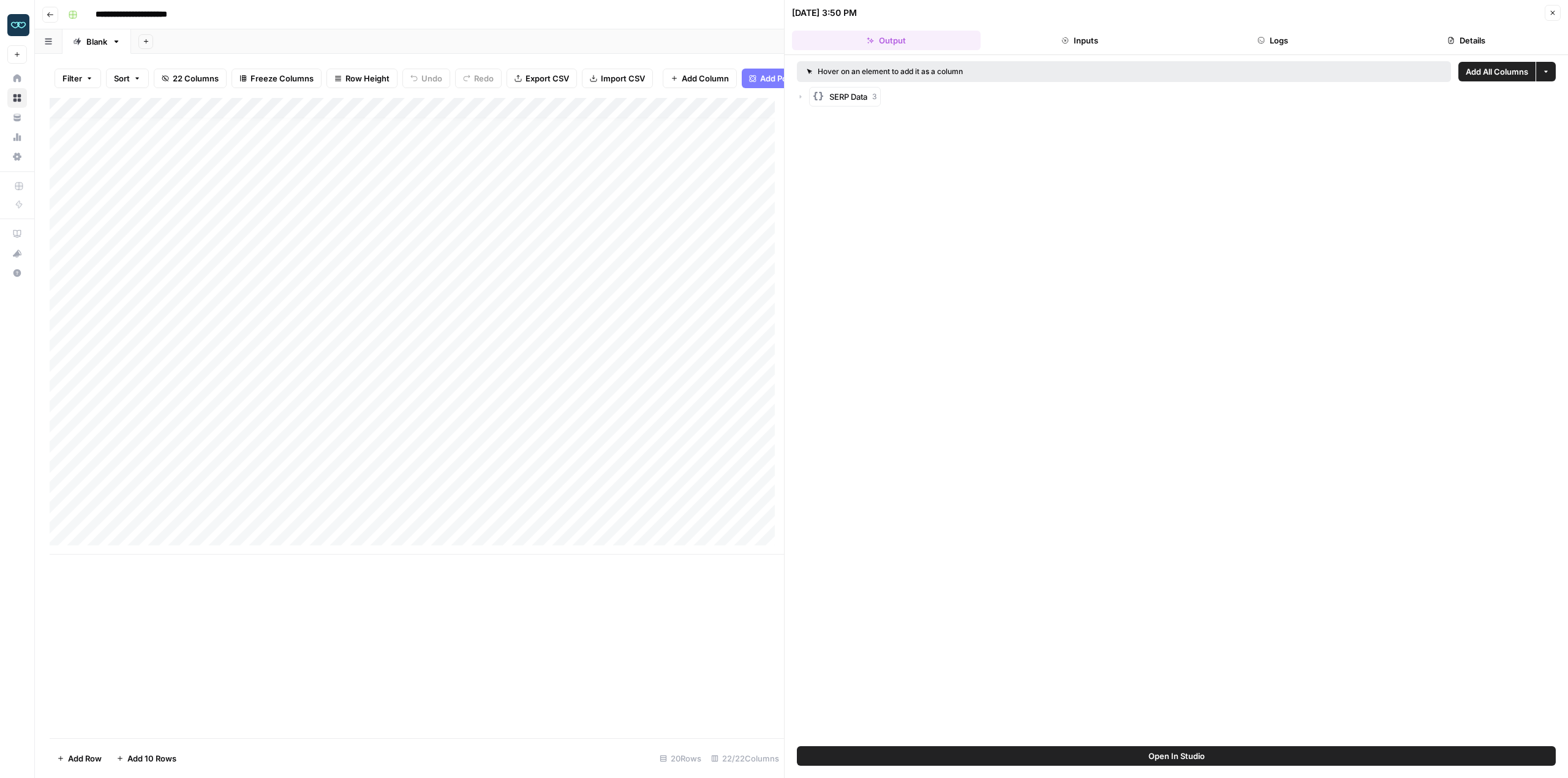
click at [1103, 38] on button "Inputs" at bounding box center [1080, 40] width 189 height 19
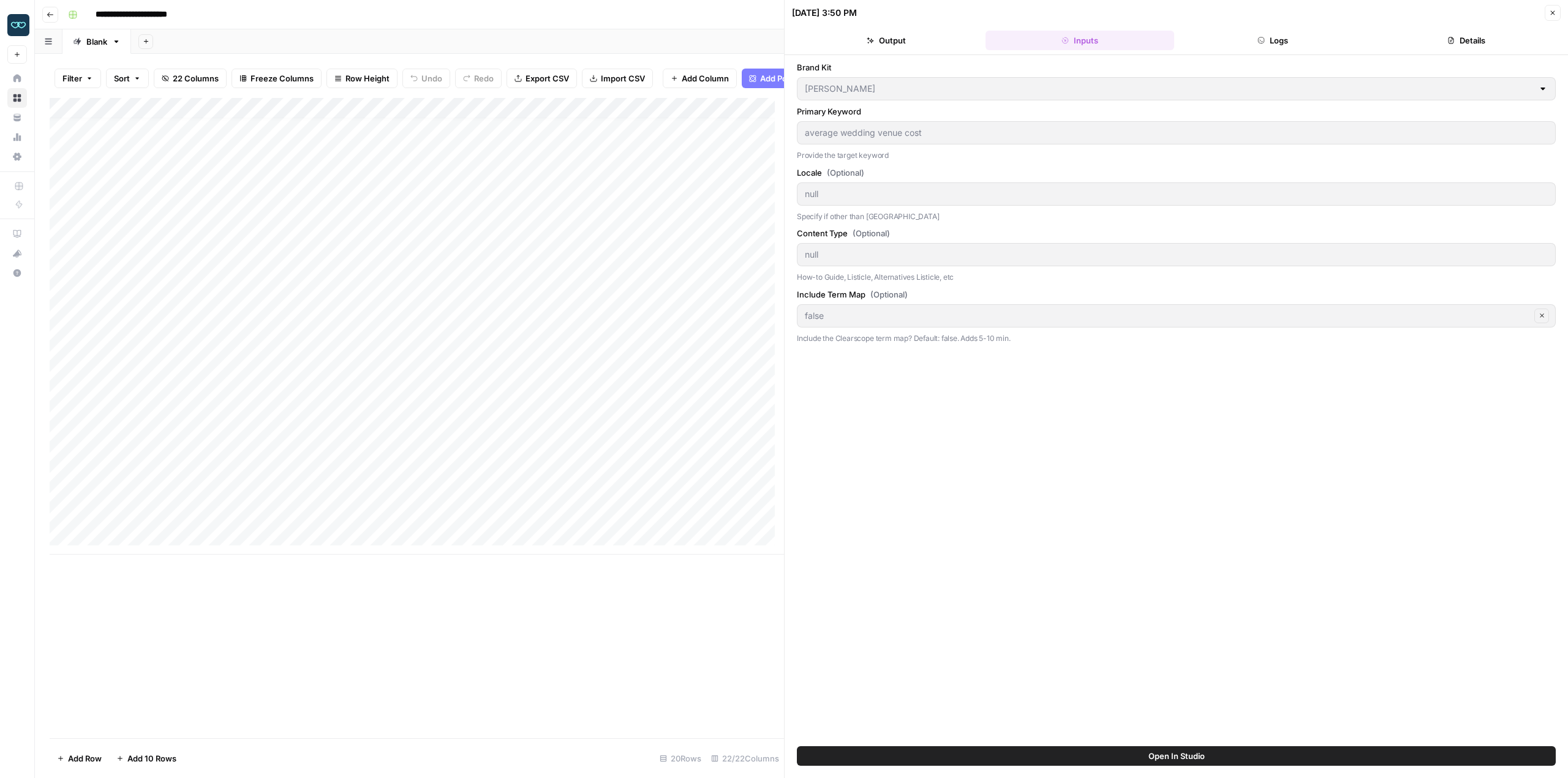
click at [957, 32] on button "Output" at bounding box center [886, 40] width 189 height 19
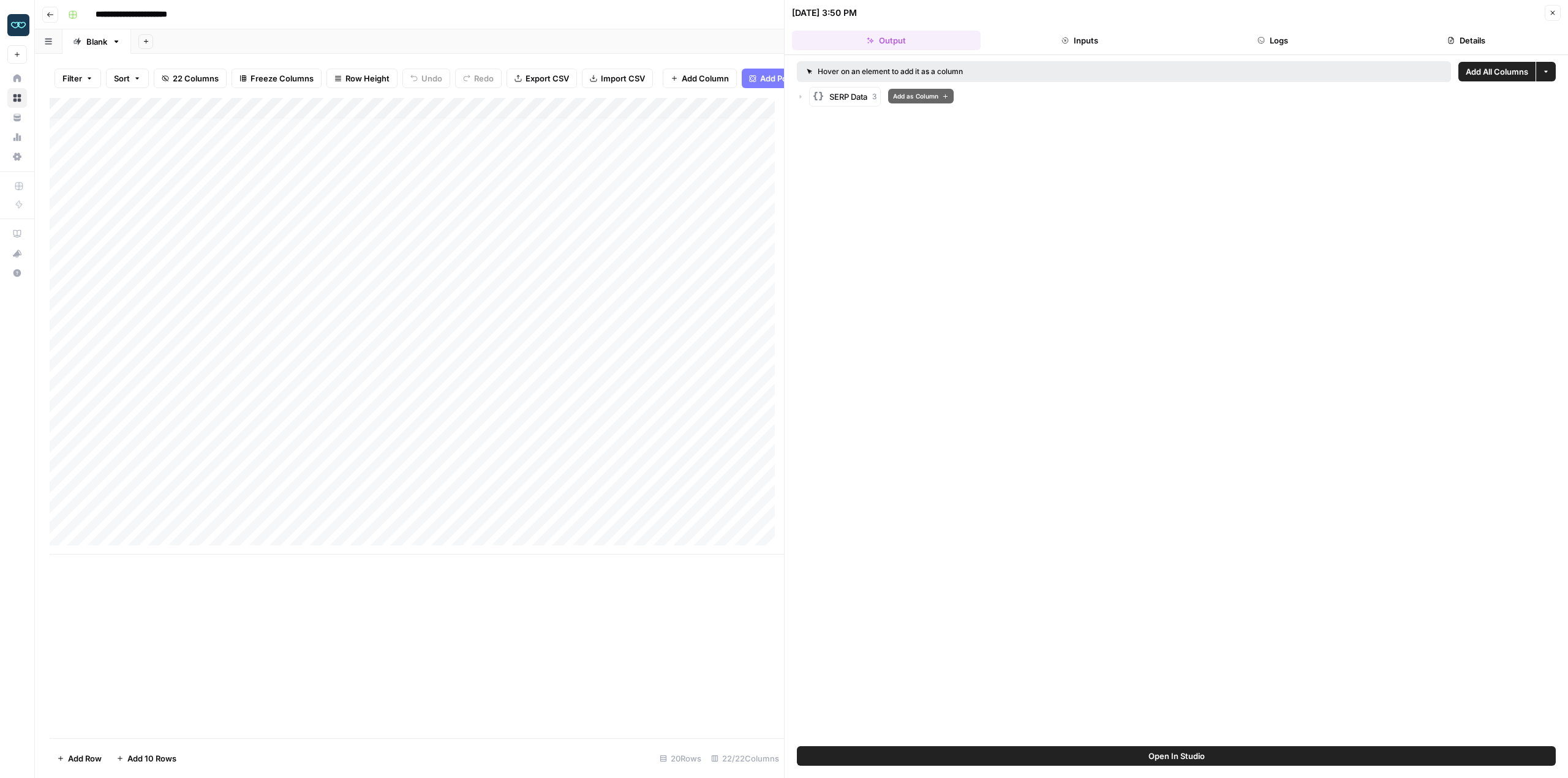
click at [858, 102] on span "SERP Data" at bounding box center [848, 97] width 38 height 12
click at [454, 380] on div "Add Column" at bounding box center [417, 326] width 735 height 457
click at [531, 376] on div "Add Column" at bounding box center [417, 326] width 735 height 457
click at [480, 379] on div "Add Column" at bounding box center [417, 326] width 735 height 457
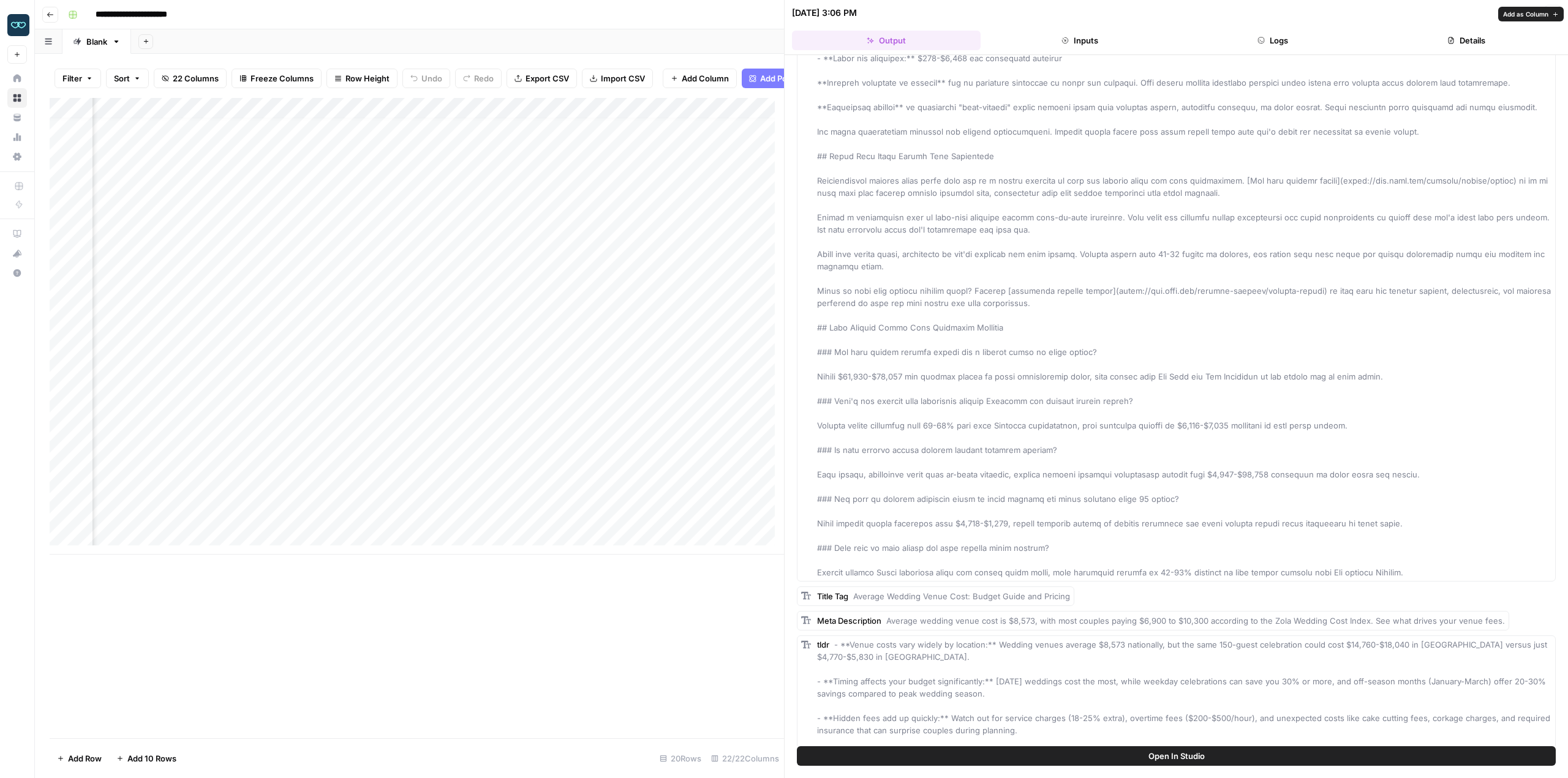
scroll to position [1973, 0]
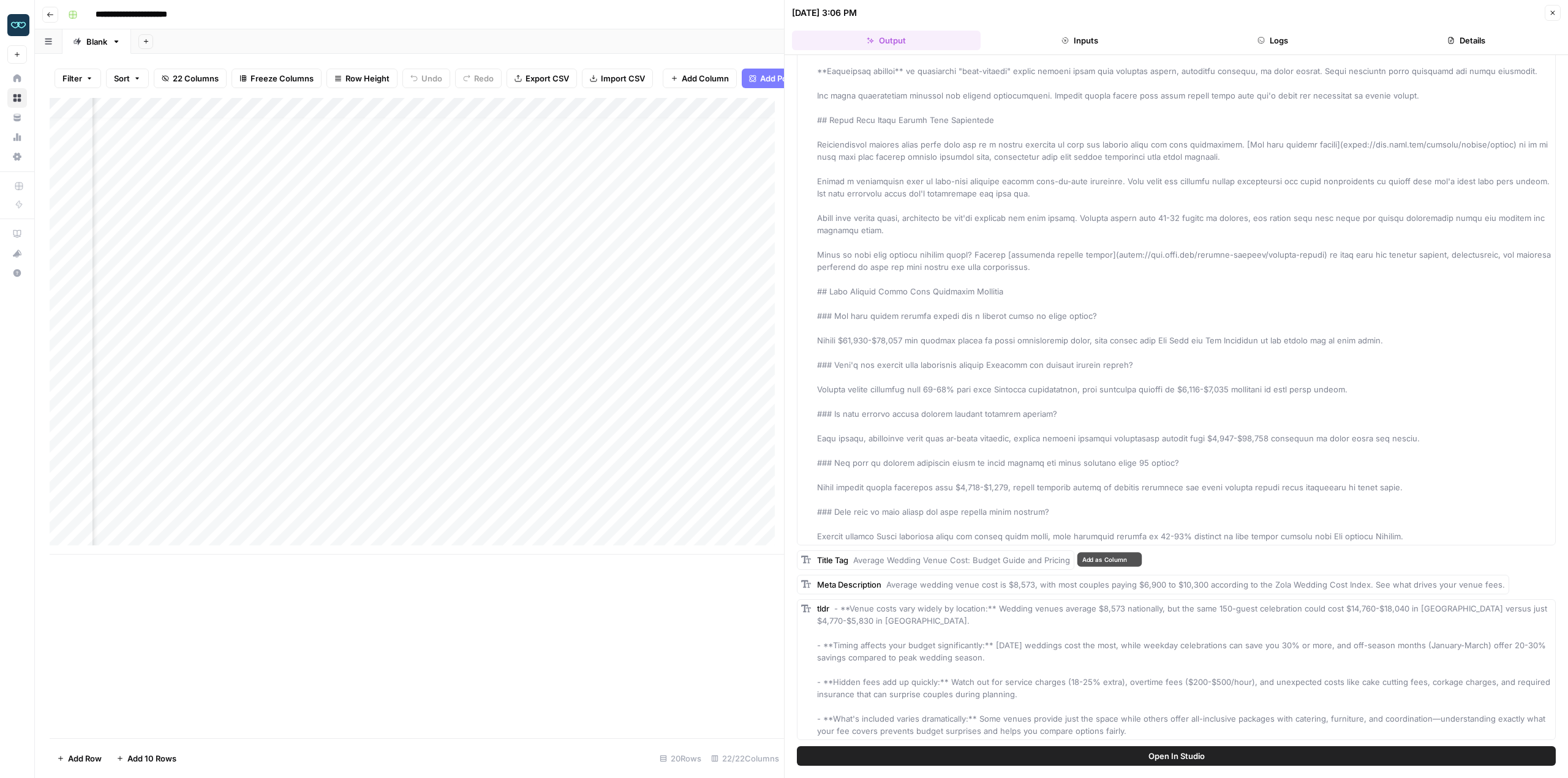
click at [979, 553] on div "Title Tag Average Wedding Venue Cost: Budget Guide and Pricing" at bounding box center [936, 560] width 278 height 19
drag, startPoint x: 982, startPoint y: 558, endPoint x: 1036, endPoint y: 561, distance: 54.1
click at [1036, 561] on span "Average Wedding Venue Cost: Budget Guide and Pricing" at bounding box center [962, 560] width 217 height 10
click at [994, 568] on div "Title Tag Average Wedding Venue Cost: Budget Guide and Pricing" at bounding box center [936, 560] width 278 height 19
drag, startPoint x: 856, startPoint y: 558, endPoint x: 1068, endPoint y: 566, distance: 212.2
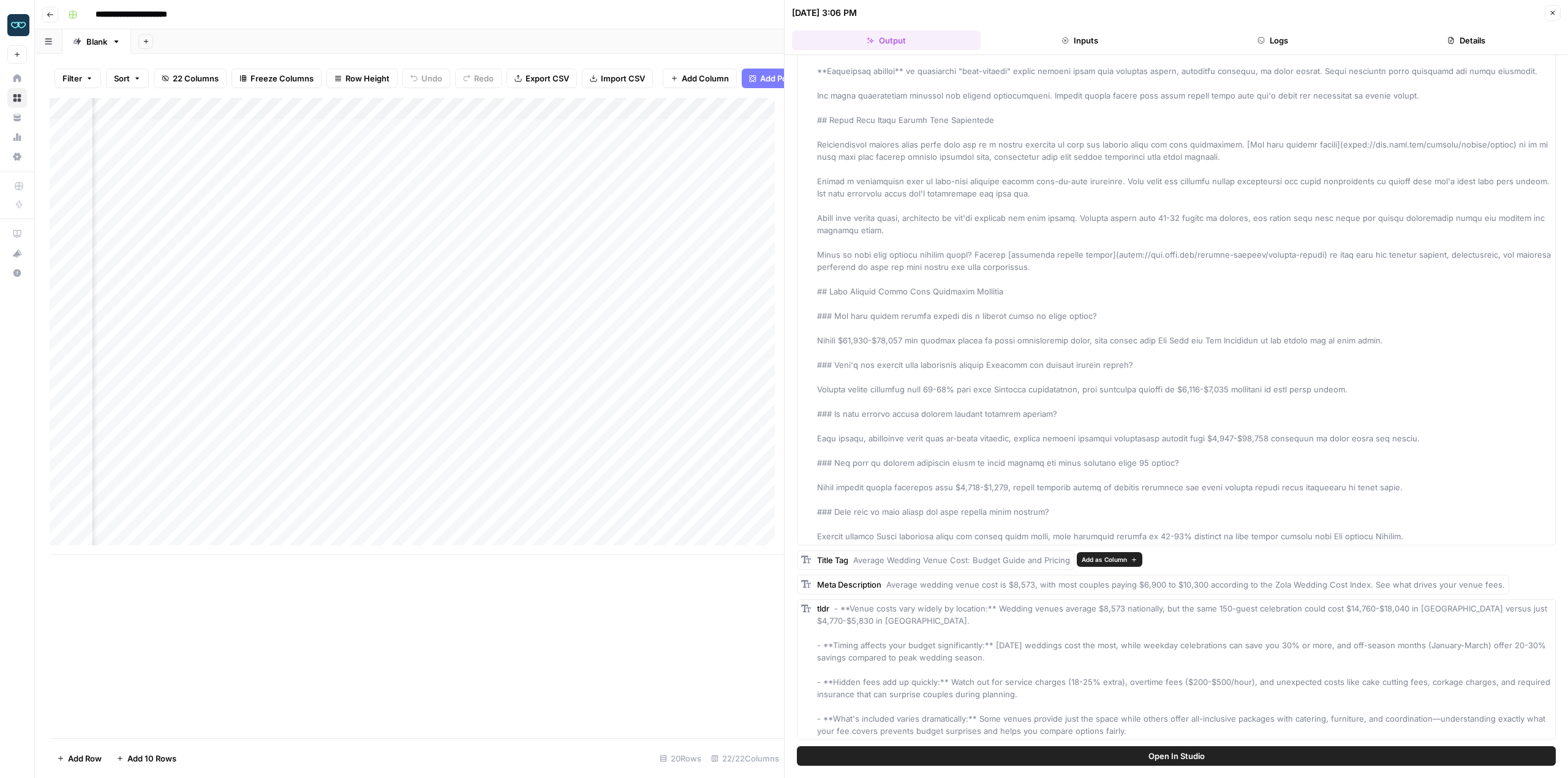
click at [1068, 566] on div "Title Tag Average Wedding Venue Cost: Budget Guide and Pricing" at bounding box center [936, 560] width 278 height 19
copy span "Average Wedding Venue Cost: Budget Guide and Pricing"
click at [667, 373] on div "Add Column" at bounding box center [417, 326] width 735 height 457
click at [674, 376] on div "Add Column" at bounding box center [417, 326] width 735 height 457
click at [674, 376] on textarea "**********" at bounding box center [734, 379] width 223 height 17
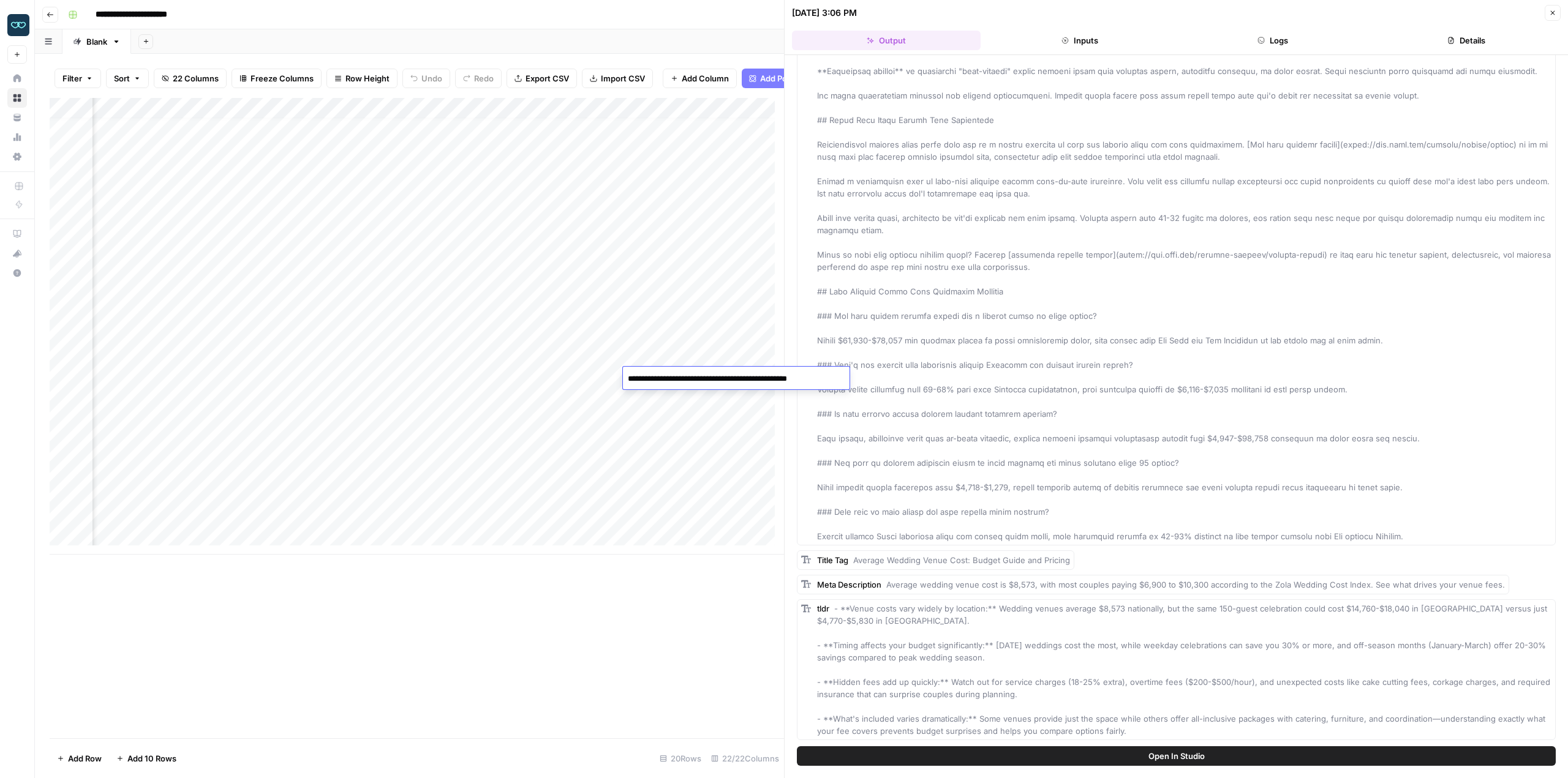
click at [674, 376] on textarea "**********" at bounding box center [734, 379] width 223 height 17
click at [566, 371] on div "Add Column" at bounding box center [417, 326] width 735 height 457
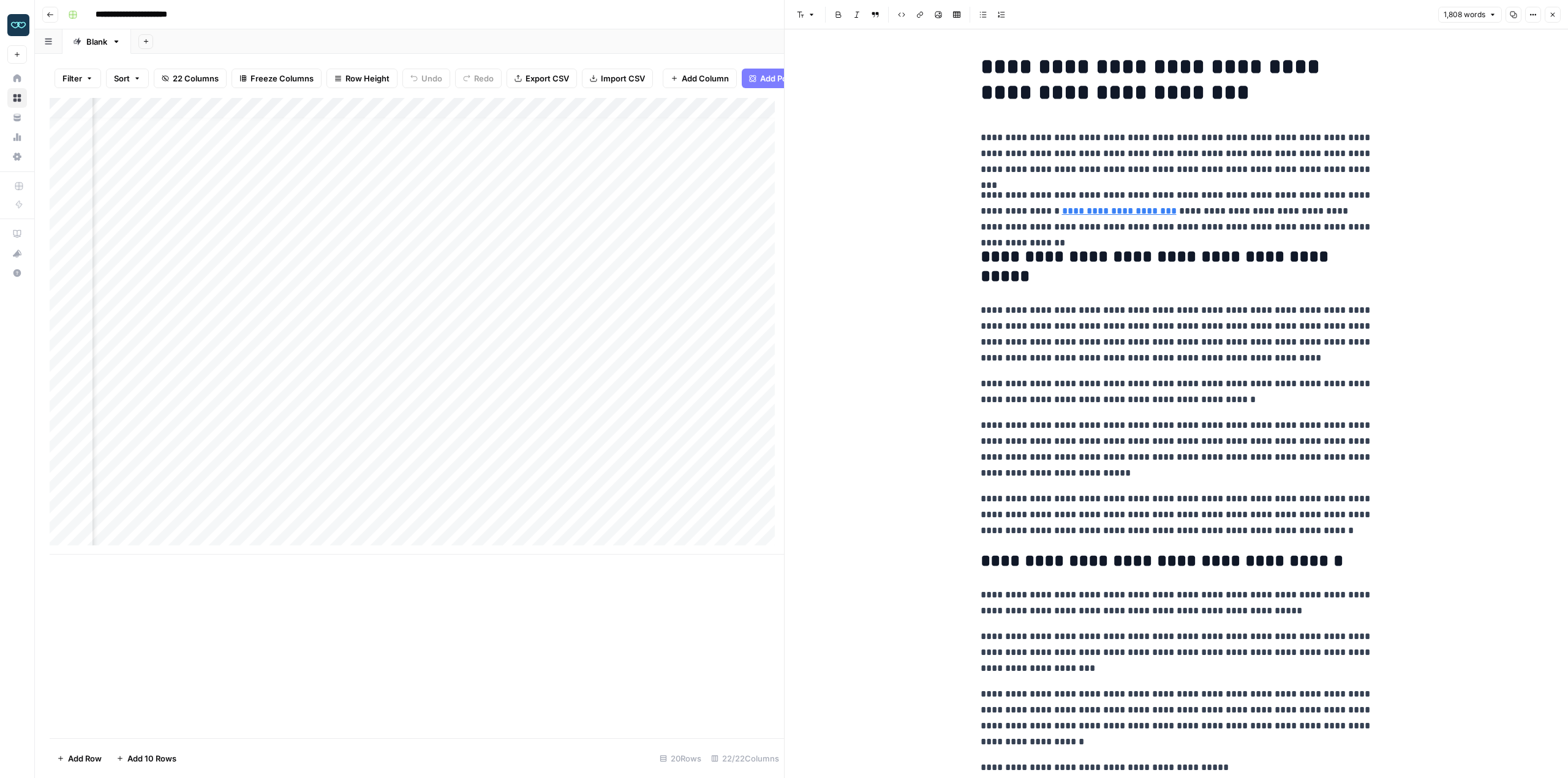
click at [1065, 83] on h1 "**********" at bounding box center [1177, 79] width 392 height 52
click at [469, 375] on div "Add Column" at bounding box center [417, 326] width 735 height 457
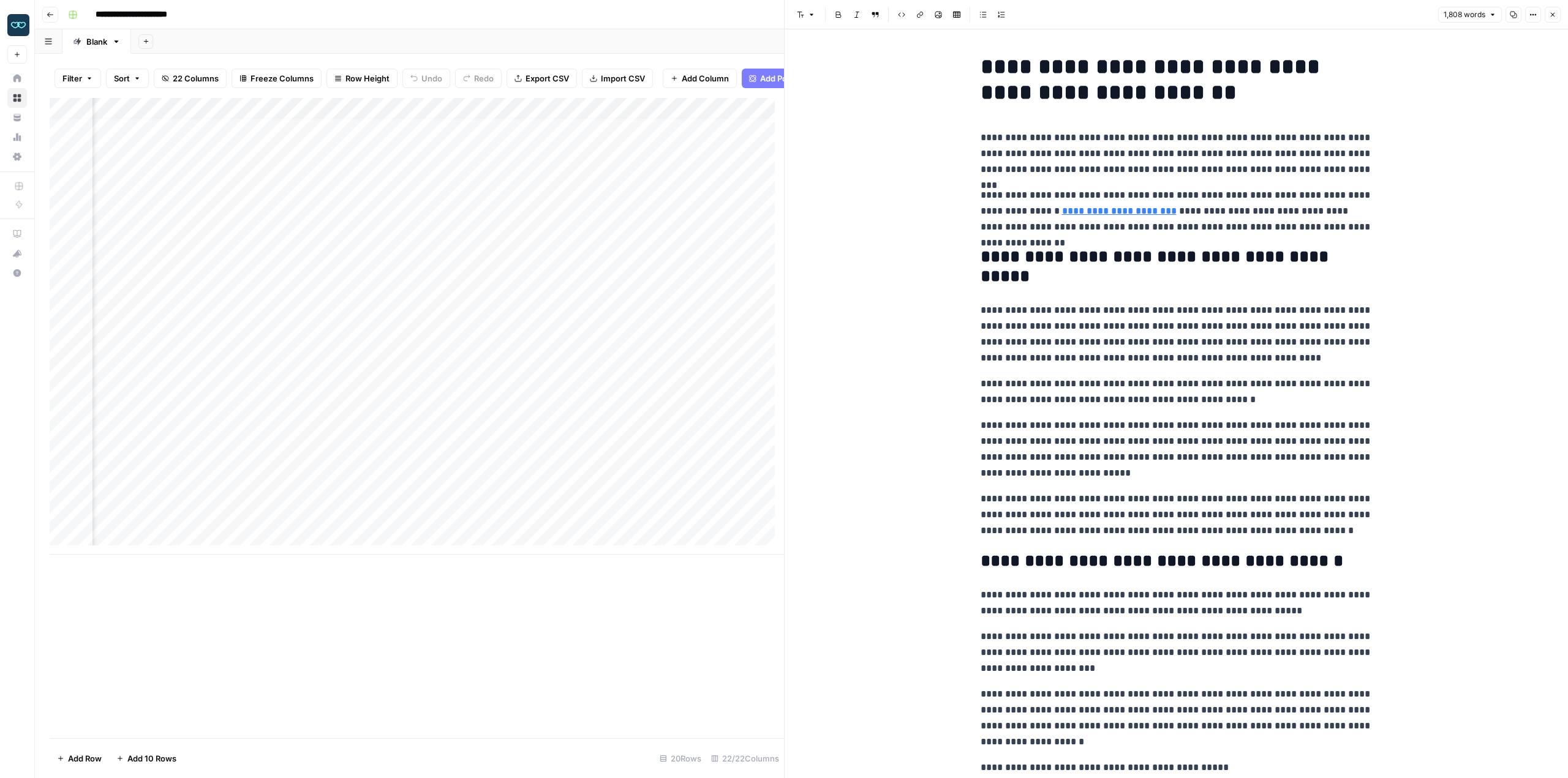
click at [469, 375] on div "Add Column" at bounding box center [417, 326] width 735 height 457
click at [553, 438] on div "Add Column" at bounding box center [417, 326] width 735 height 457
click at [574, 374] on div "Add Column" at bounding box center [417, 326] width 735 height 457
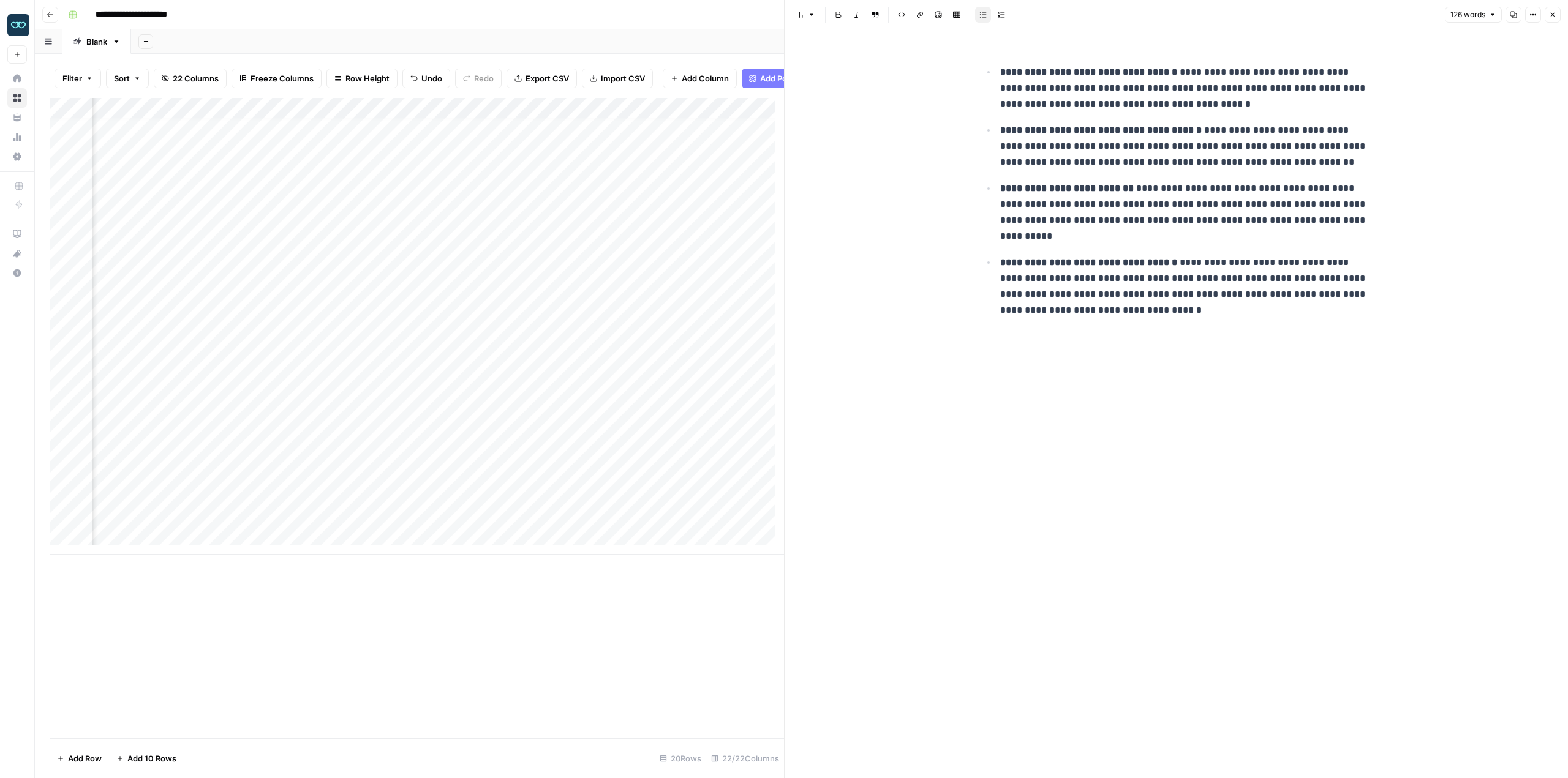
click at [357, 373] on div "Add Column" at bounding box center [417, 326] width 735 height 457
click at [316, 373] on div "Add Column" at bounding box center [417, 326] width 735 height 457
click at [227, 379] on div "Add Column" at bounding box center [417, 326] width 735 height 457
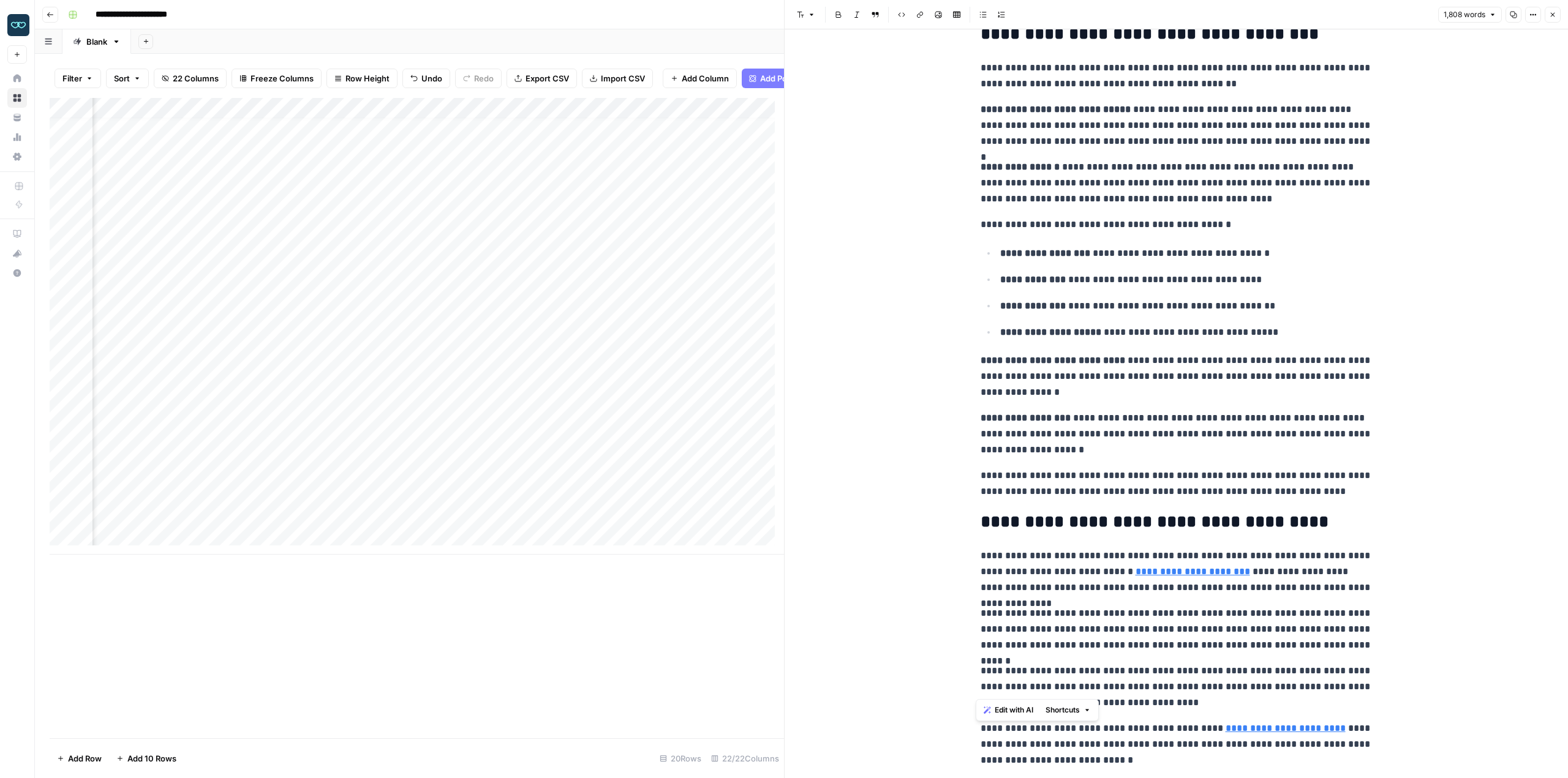
scroll to position [3605, 0]
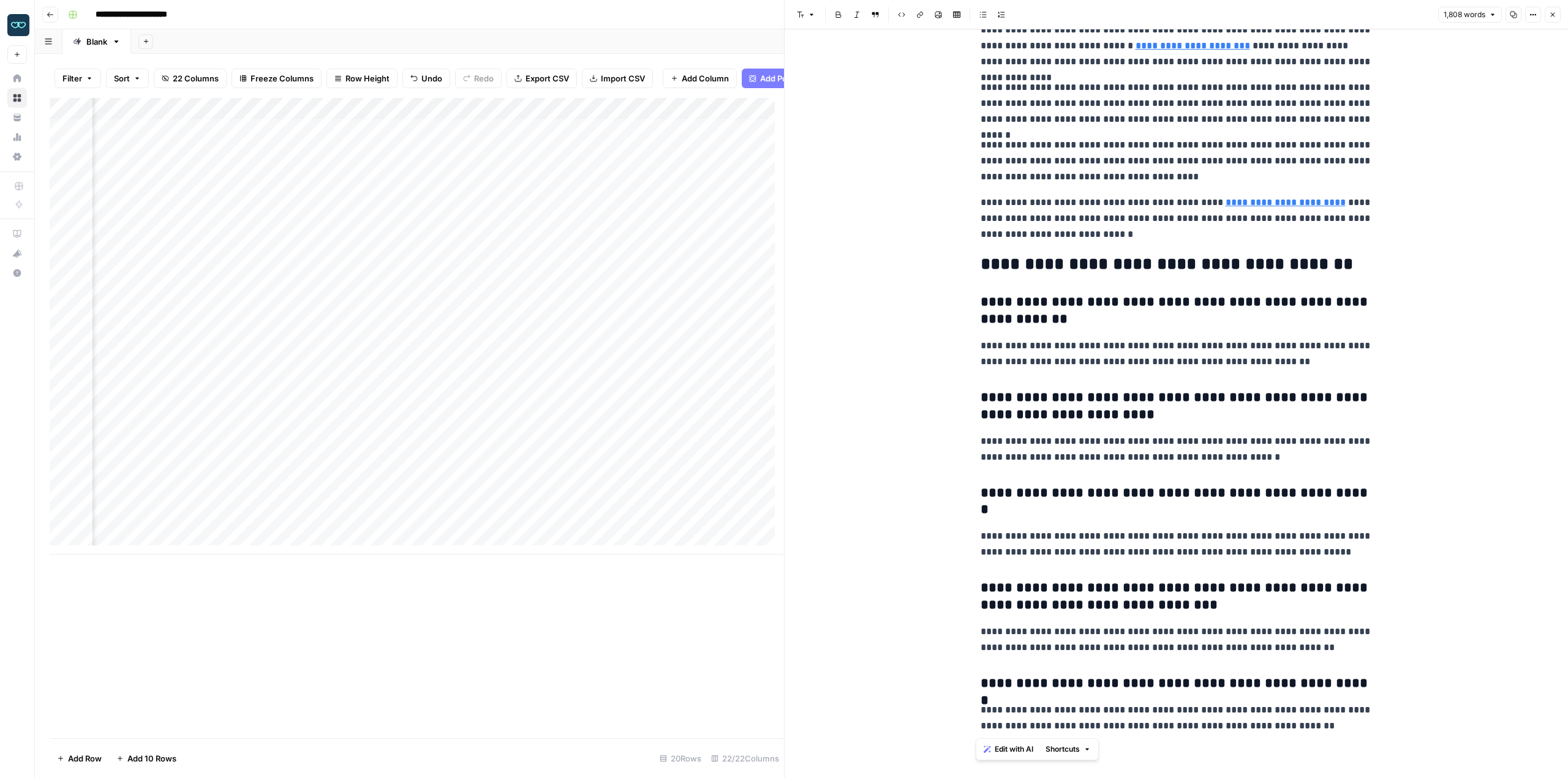
drag, startPoint x: 979, startPoint y: 72, endPoint x: 1392, endPoint y: 807, distance: 843.1
click at [1392, 778] on html "**********" at bounding box center [784, 389] width 1568 height 778
copy div "**********"
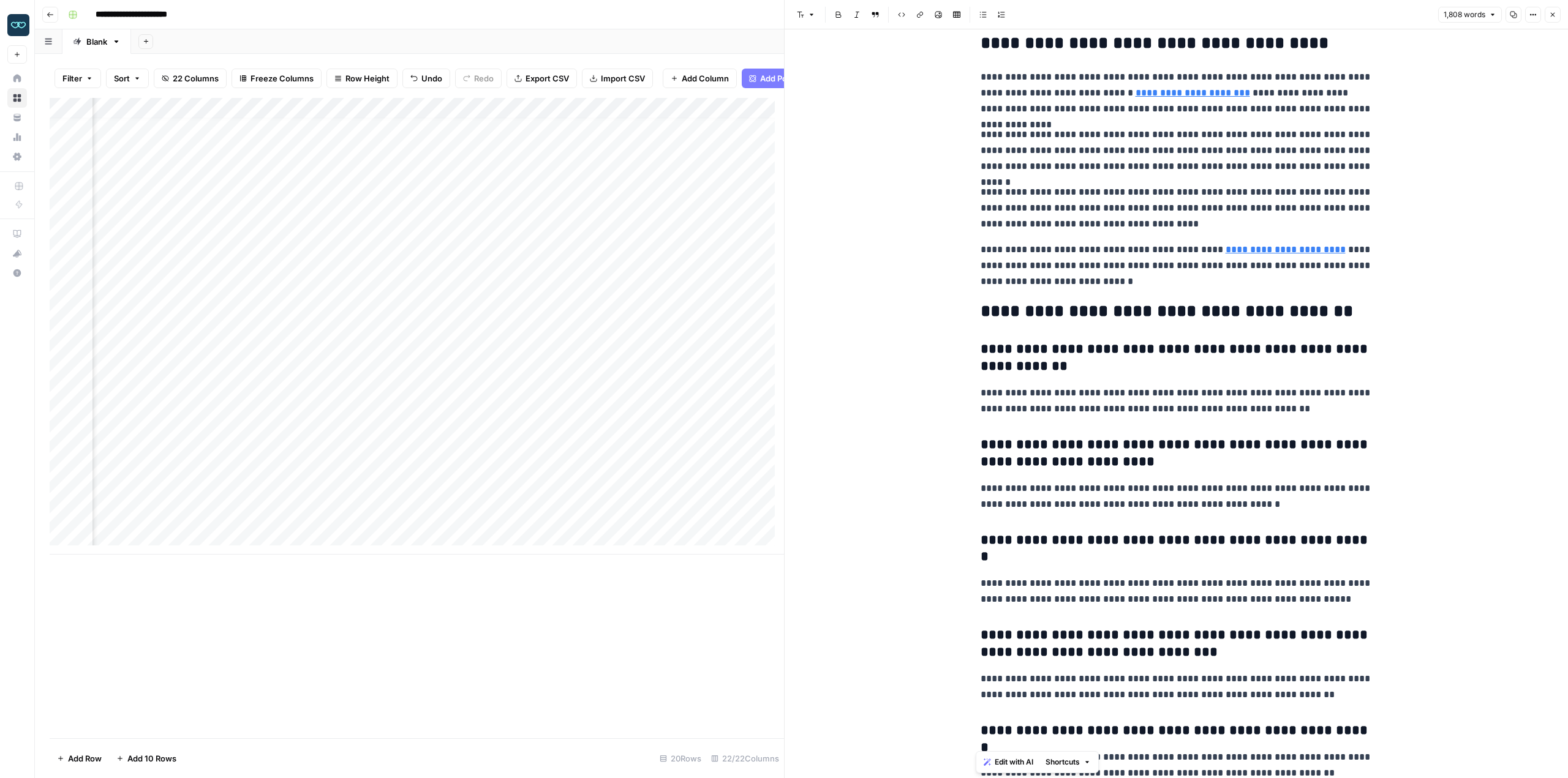
scroll to position [3483, 0]
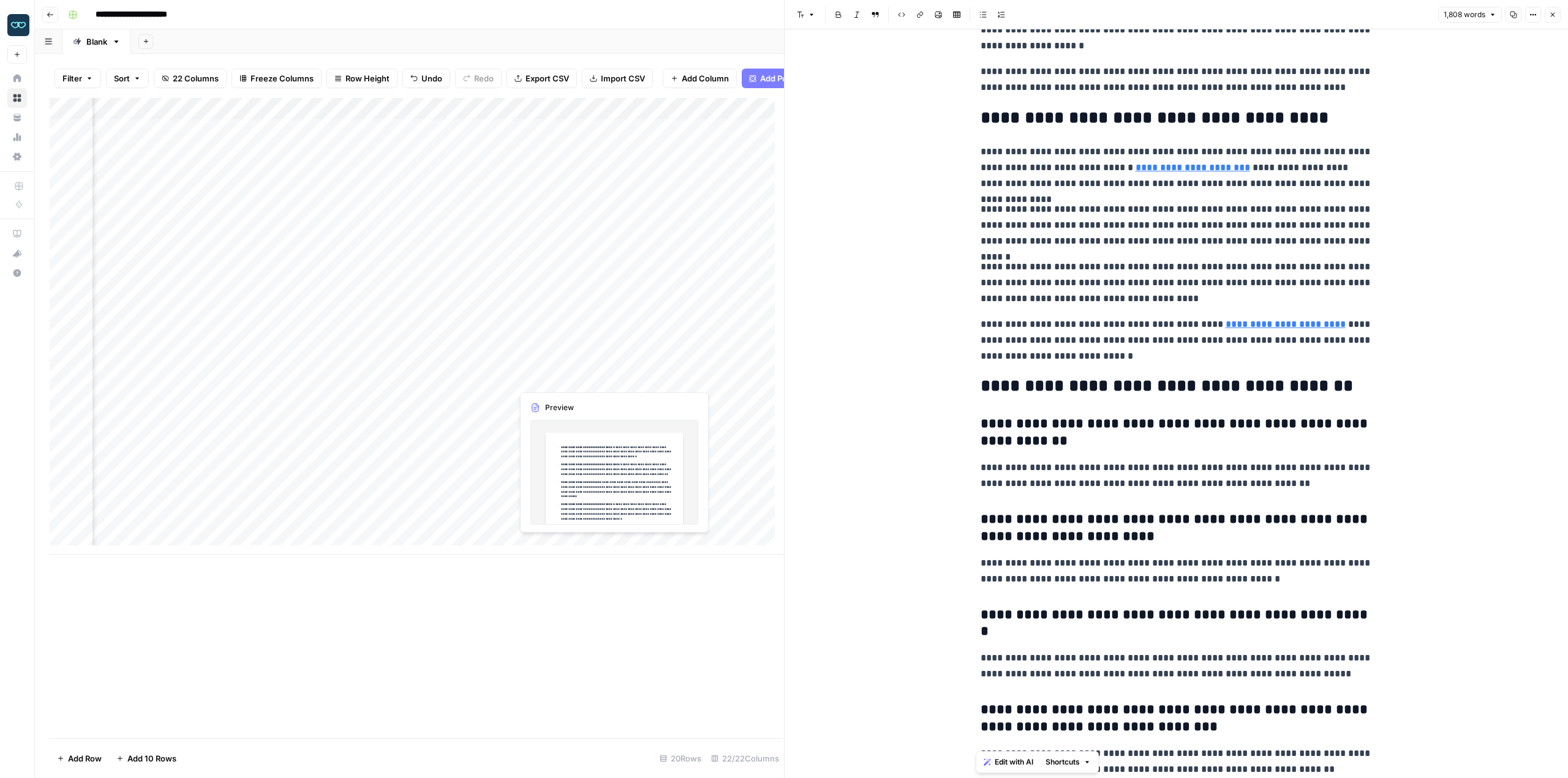
click at [527, 381] on div "Add Column" at bounding box center [417, 326] width 735 height 457
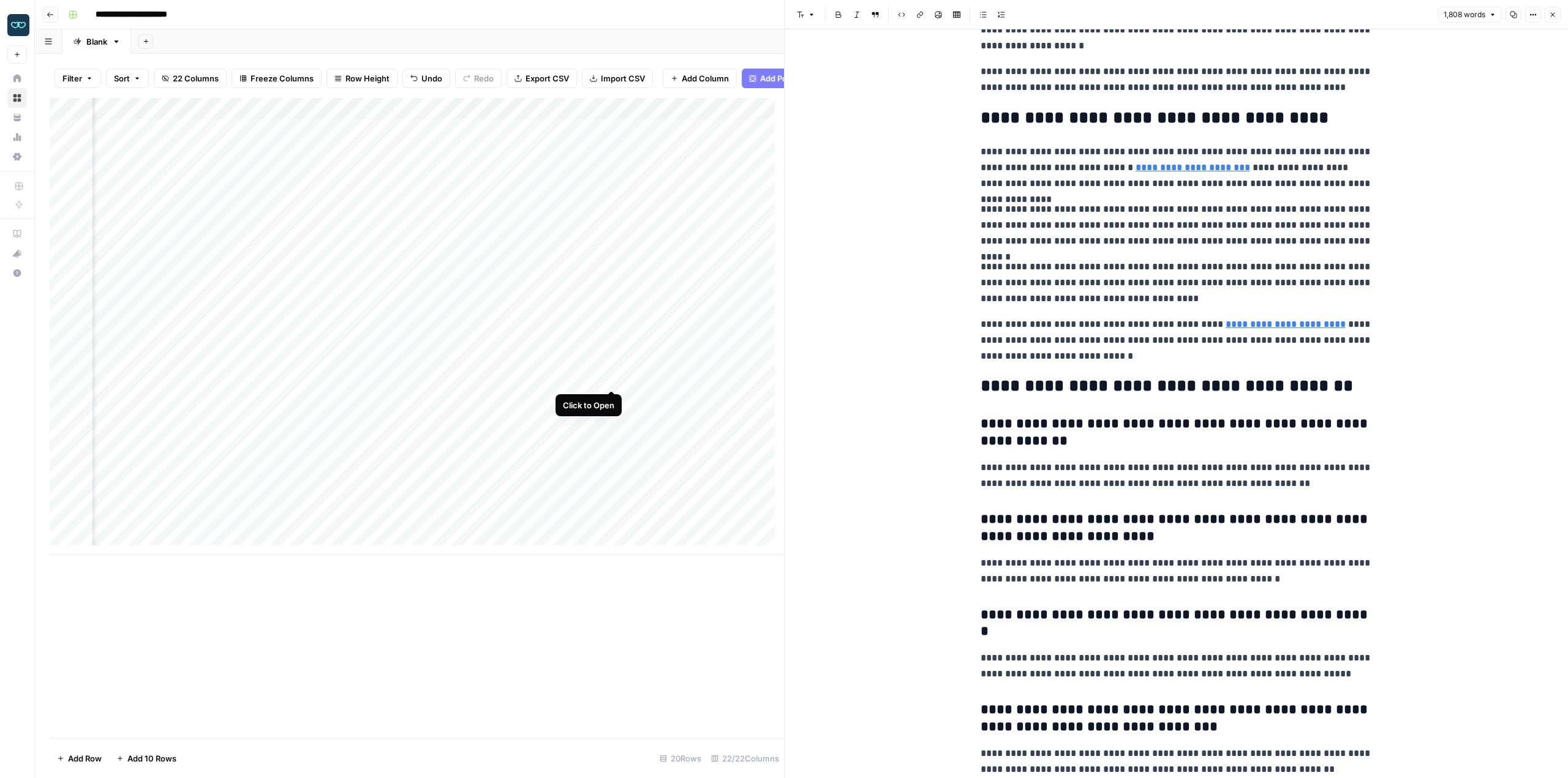
click at [610, 376] on div "Add Column" at bounding box center [417, 326] width 735 height 457
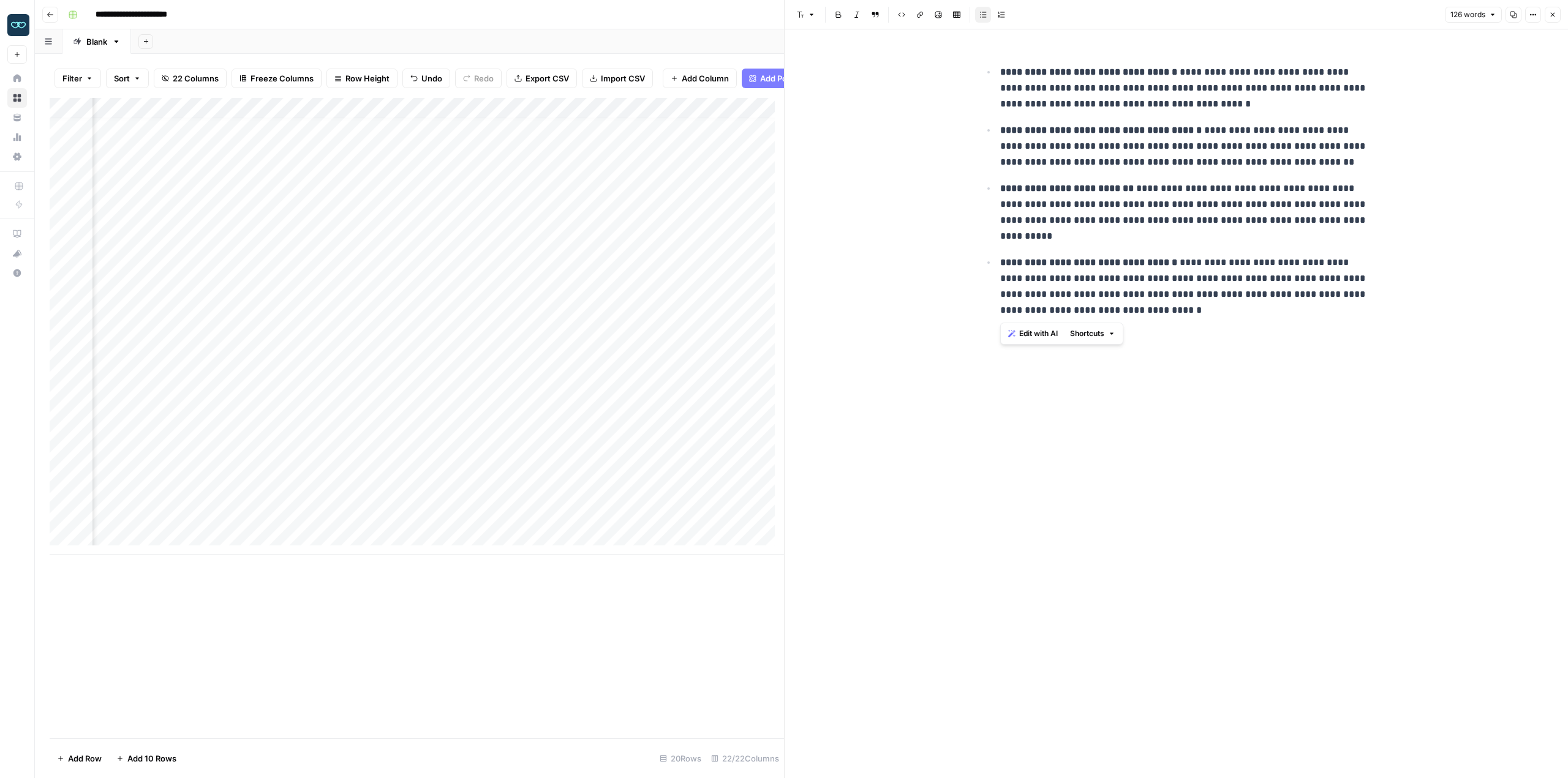
drag, startPoint x: 1152, startPoint y: 320, endPoint x: 985, endPoint y: 76, distance: 295.7
click at [985, 76] on div "**********" at bounding box center [1176, 188] width 407 height 279
click at [234, 400] on div "Add Column" at bounding box center [417, 326] width 735 height 457
click at [279, 402] on div "Add Column" at bounding box center [417, 326] width 735 height 457
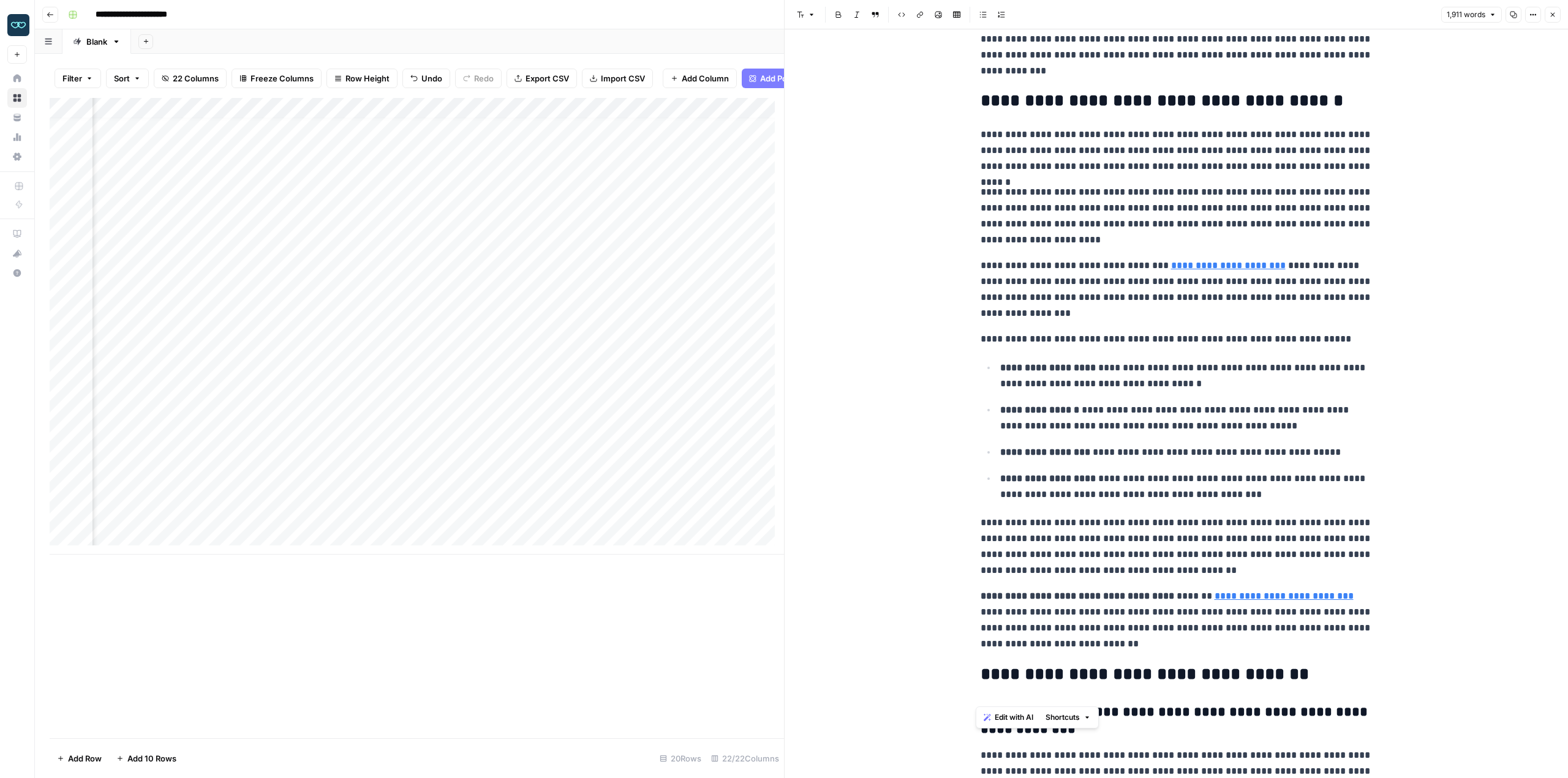
scroll to position [3359, 0]
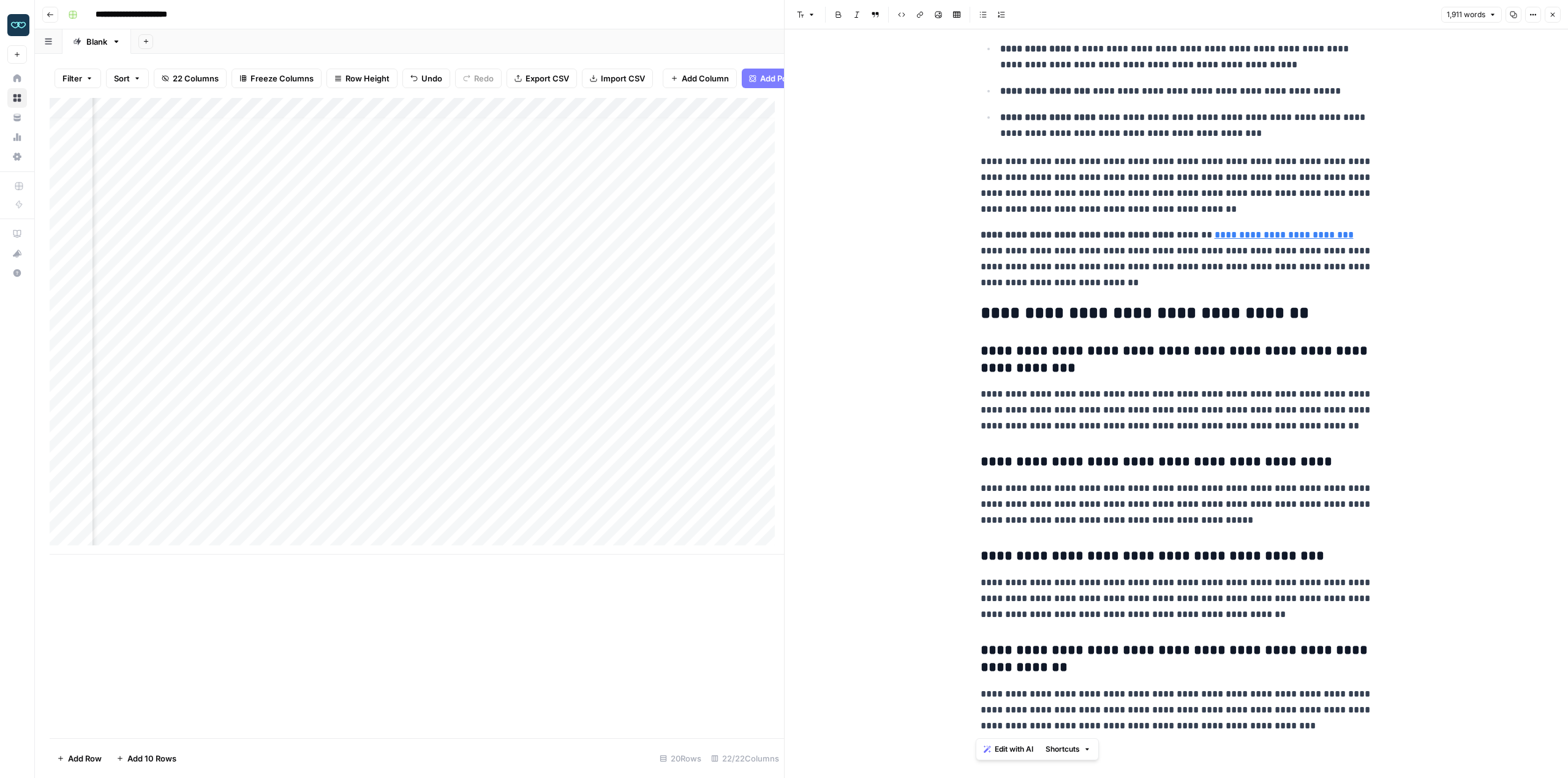
drag, startPoint x: 969, startPoint y: 71, endPoint x: 1358, endPoint y: 807, distance: 832.5
click at [1358, 778] on html "**********" at bounding box center [784, 389] width 1568 height 778
copy div "**********"
drag, startPoint x: 561, startPoint y: 394, endPoint x: 572, endPoint y: 393, distance: 11.0
click at [561, 394] on div "Add Column" at bounding box center [417, 326] width 735 height 457
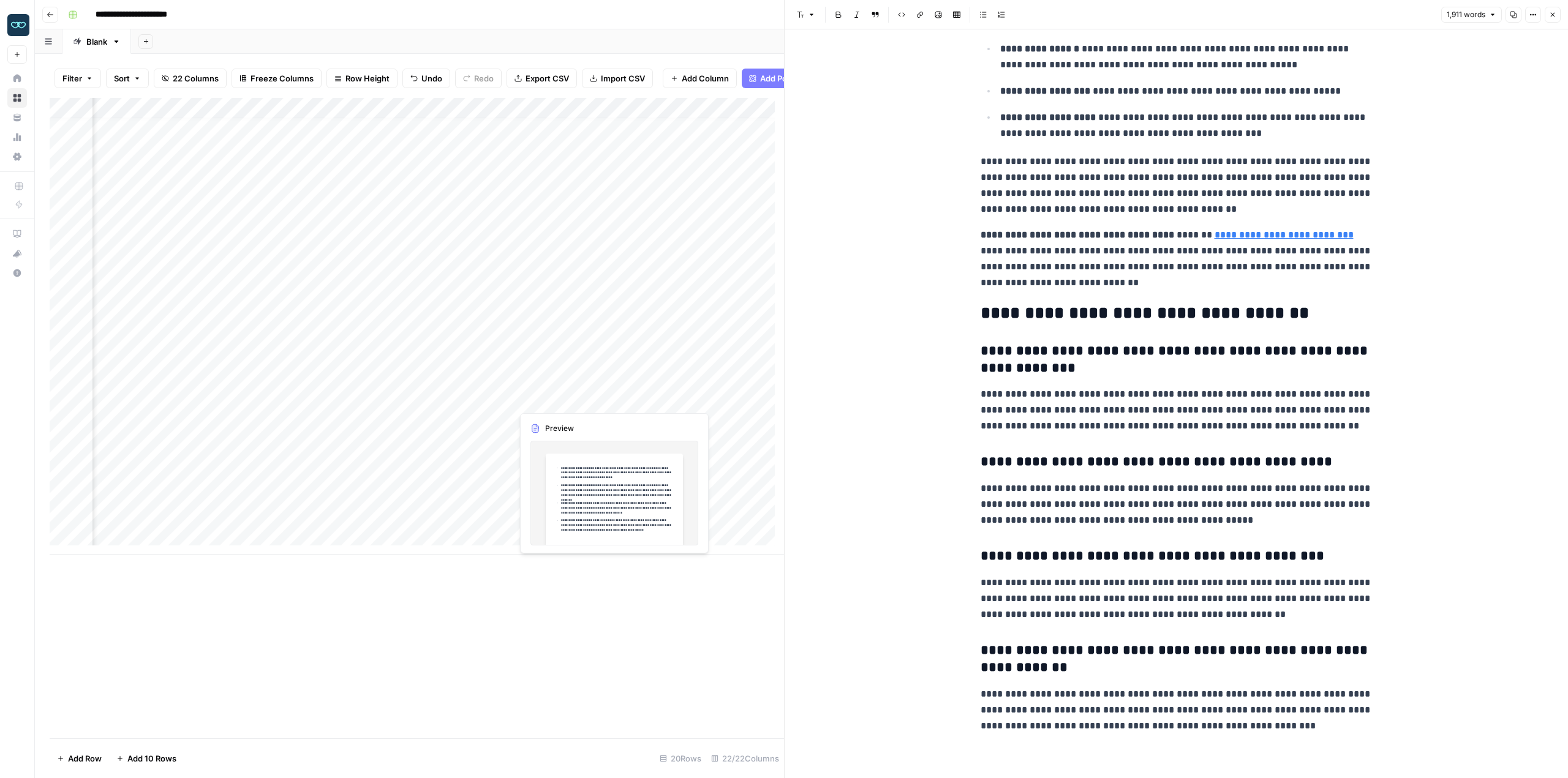
click at [609, 397] on div "Add Column" at bounding box center [417, 326] width 735 height 457
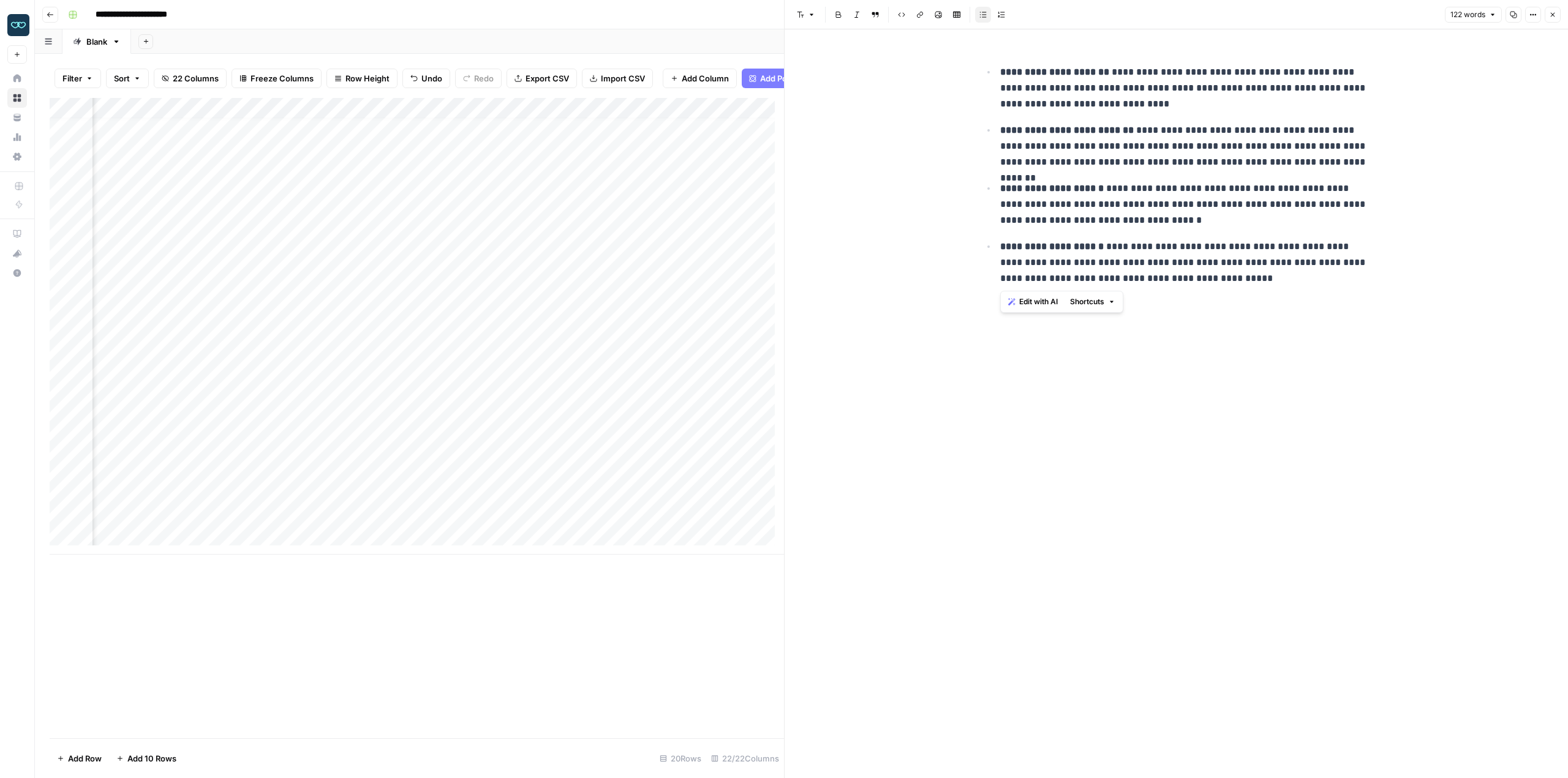
drag, startPoint x: 1266, startPoint y: 303, endPoint x: 982, endPoint y: 74, distance: 364.8
click at [982, 74] on div "**********" at bounding box center [1176, 404] width 407 height 749
